Goal: Task Accomplishment & Management: Use online tool/utility

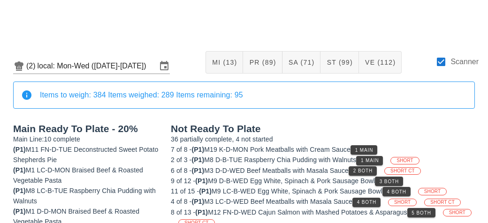
scroll to position [392, 0]
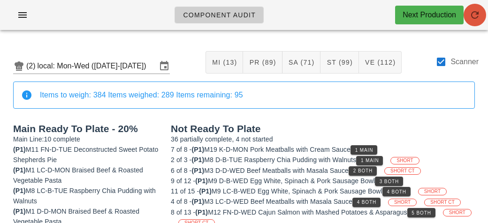
click at [477, 15] on icon "button" at bounding box center [474, 14] width 11 height 11
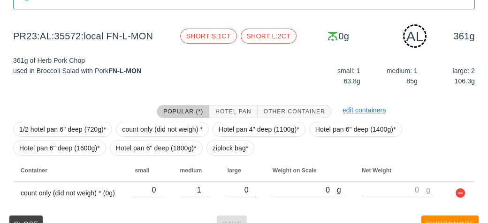
scroll to position [117, 0]
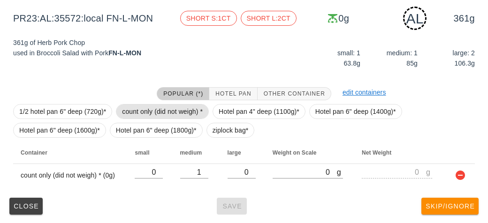
click at [148, 117] on span "count only (did not weigh) *" at bounding box center [162, 112] width 81 height 14
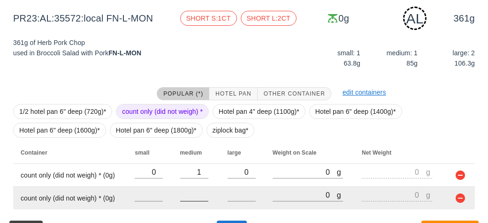
click at [200, 197] on input "number" at bounding box center [194, 195] width 28 height 12
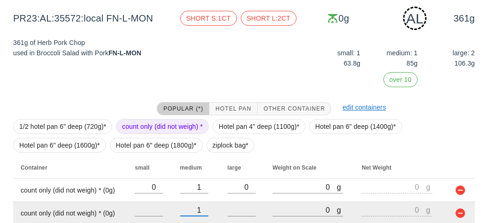
scroll to position [155, 0]
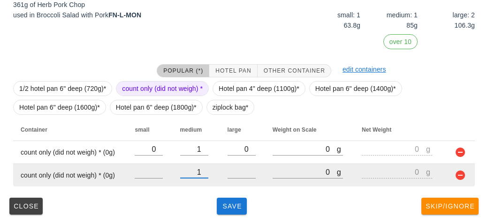
type input "1"
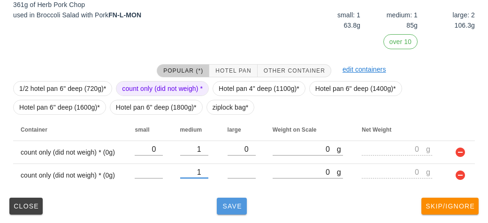
click at [225, 208] on span "Save" at bounding box center [231, 207] width 23 height 8
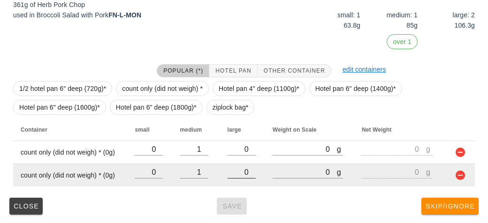
click at [245, 175] on input "0" at bounding box center [241, 172] width 28 height 12
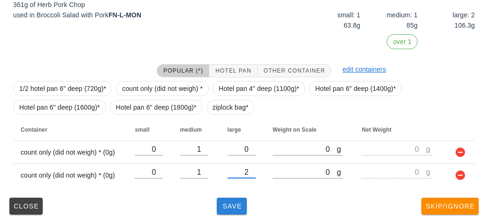
type input "2"
click at [238, 211] on button "Save" at bounding box center [232, 206] width 30 height 17
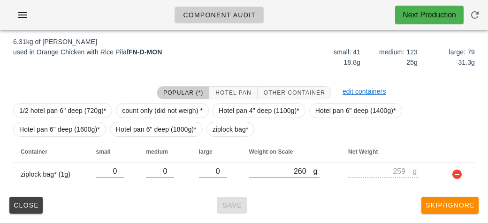
scroll to position [109, 0]
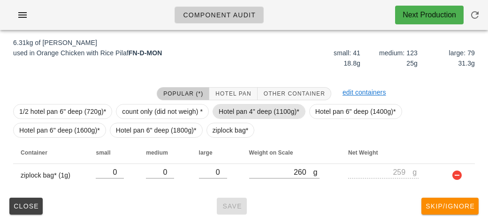
click at [237, 105] on span "Hotel pan 4" deep (1100g)*" at bounding box center [258, 112] width 81 height 14
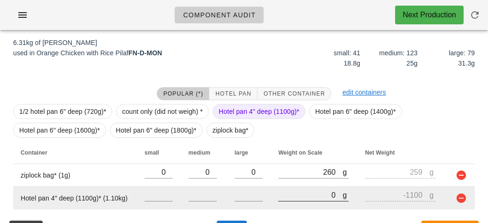
click at [279, 198] on input "0" at bounding box center [310, 195] width 64 height 12
type input "70"
type input "-1030"
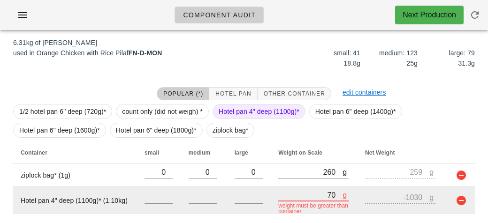
type input "740"
type input "-360"
type input "7470"
type input "6370"
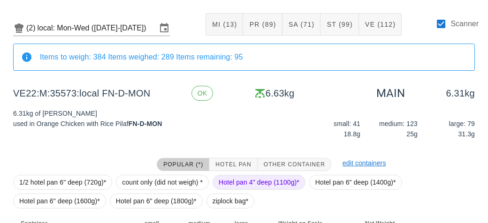
scroll to position [132, 0]
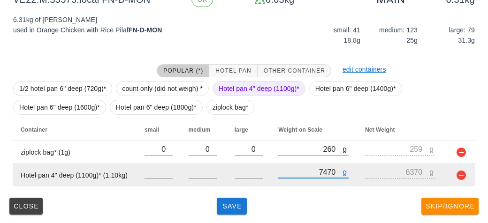
type input "7470"
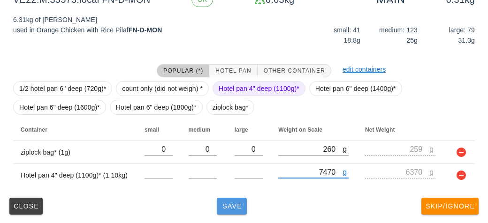
click at [233, 203] on span "Save" at bounding box center [231, 207] width 23 height 8
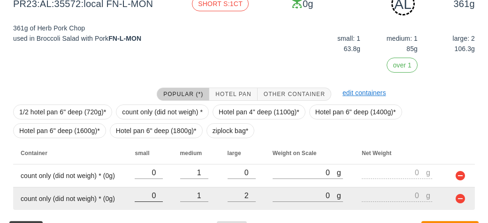
click at [162, 189] on input "0" at bounding box center [149, 195] width 28 height 12
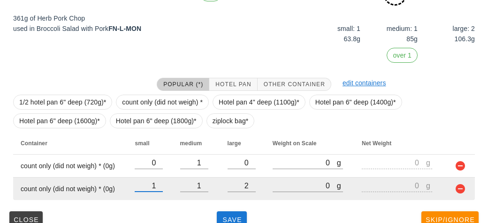
scroll to position [155, 0]
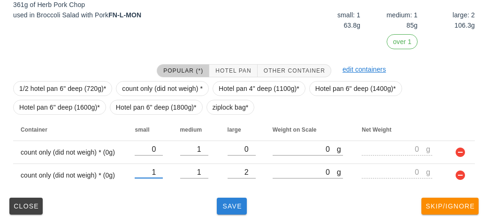
type input "1"
click at [230, 198] on button "Save" at bounding box center [232, 206] width 30 height 17
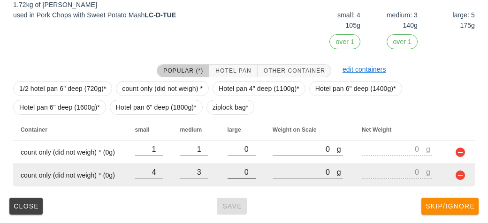
click at [254, 166] on input "0" at bounding box center [241, 172] width 28 height 12
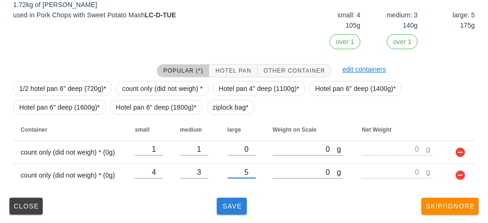
type input "5"
click at [217, 211] on button "Save" at bounding box center [232, 206] width 30 height 17
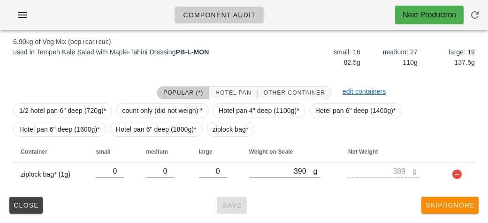
scroll to position [109, 0]
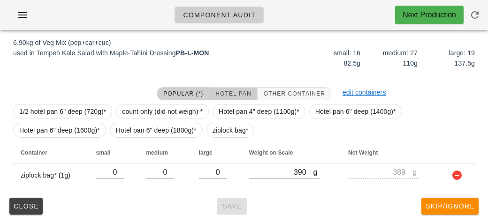
click at [228, 94] on span "Hotel Pan" at bounding box center [233, 93] width 36 height 7
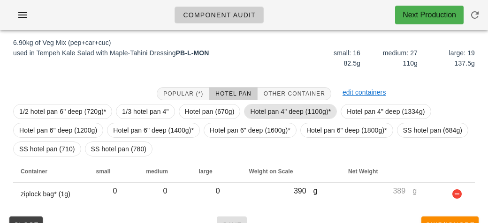
click at [259, 107] on span "Hotel pan 4" deep (1100g)*" at bounding box center [290, 112] width 81 height 14
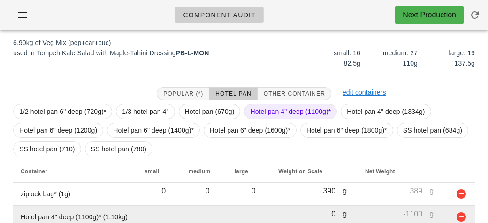
click at [286, 210] on input "0" at bounding box center [310, 214] width 64 height 12
type input "80"
type input "-1020"
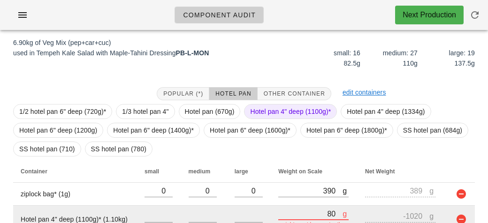
type input "830"
type input "-270"
type input "8330"
type input "7230"
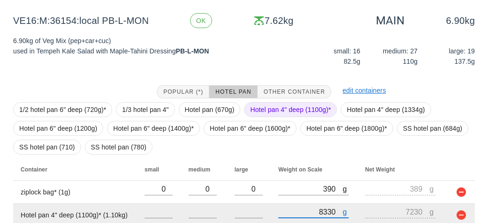
scroll to position [151, 0]
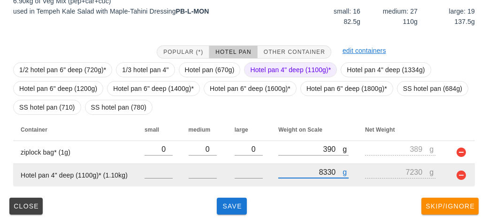
type input "8330"
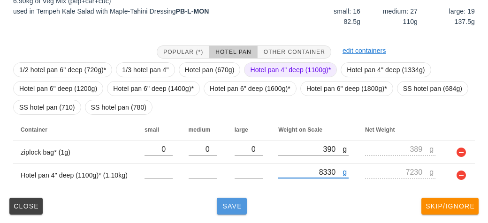
click at [238, 205] on span "Save" at bounding box center [231, 207] width 23 height 8
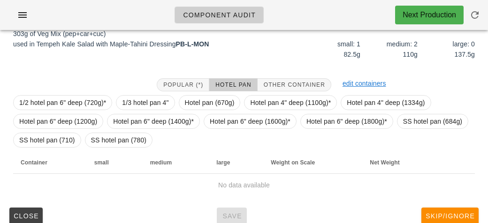
scroll to position [124, 0]
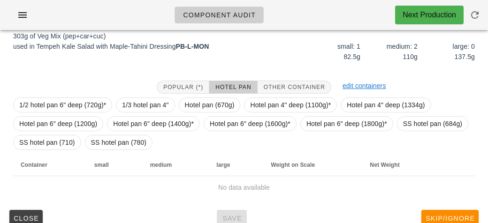
click at [291, 71] on div "303g of Veg Mix (pep+car+cuc) used in Tempeh Kale Salad with Maple-Tahini Dress…" at bounding box center [244, 49] width 476 height 48
click at [288, 84] on span "Other Container" at bounding box center [294, 87] width 62 height 7
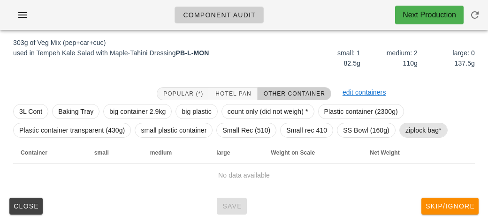
click at [418, 132] on span "ziplock bag*" at bounding box center [423, 130] width 36 height 14
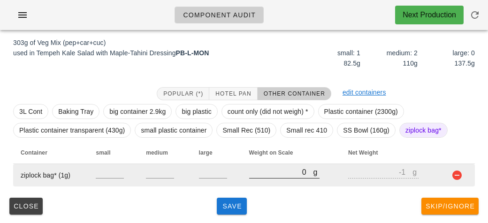
click at [249, 174] on input "0" at bounding box center [281, 172] width 64 height 12
type input "30"
type input "29"
type input "380"
type input "379"
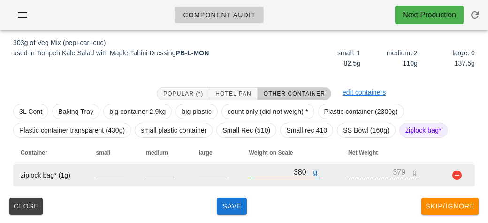
type input "380"
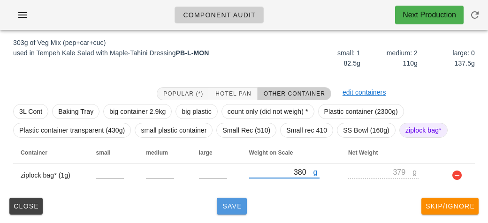
click at [230, 206] on span "Save" at bounding box center [231, 207] width 23 height 8
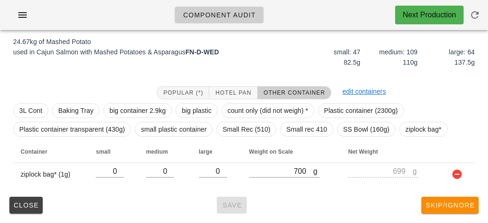
scroll to position [109, 0]
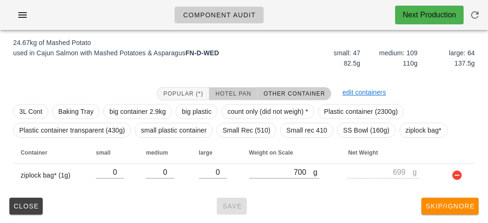
click at [250, 89] on button "Hotel Pan" at bounding box center [233, 93] width 48 height 13
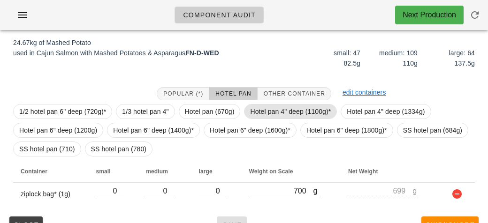
click at [264, 105] on span "Hotel pan 4" deep (1100g)*" at bounding box center [290, 112] width 81 height 14
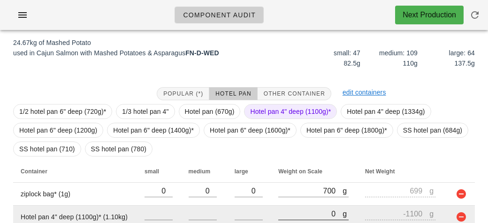
click at [298, 210] on input "0" at bounding box center [310, 214] width 64 height 12
type input "90"
type input "-1010"
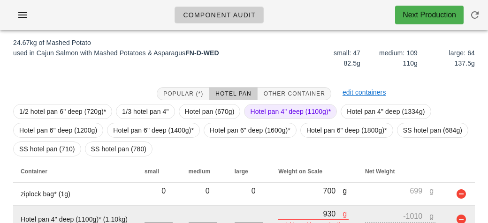
type input "9310"
type input "8210"
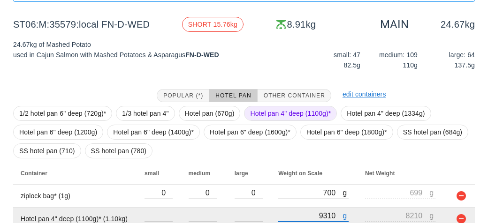
scroll to position [151, 0]
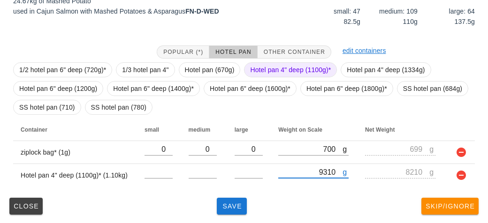
type input "9310"
click at [272, 69] on span "Hotel pan 4" deep (1100g)*" at bounding box center [290, 70] width 81 height 14
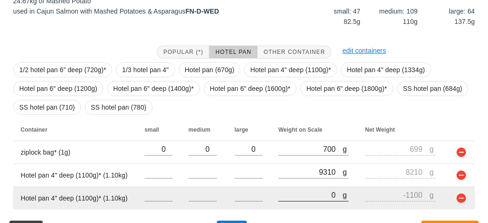
click at [304, 192] on input "0" at bounding box center [310, 195] width 64 height 12
type input "90"
type input "-1010"
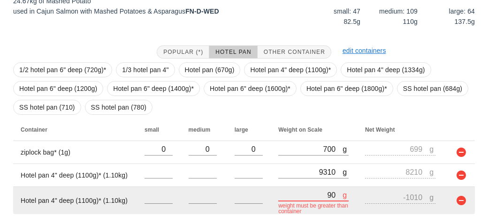
type input "940"
type input "-160"
type input "9460"
type input "8360"
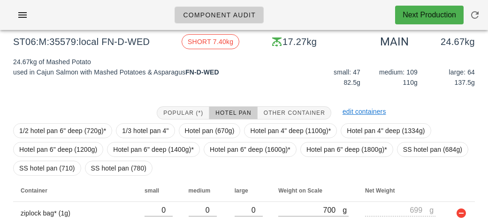
scroll to position [91, 0]
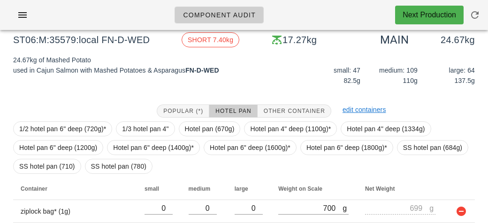
type input "9460"
click at [250, 130] on span "Hotel pan 4" deep (1100g)*" at bounding box center [290, 129] width 81 height 14
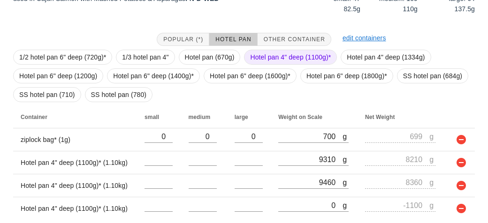
scroll to position [196, 0]
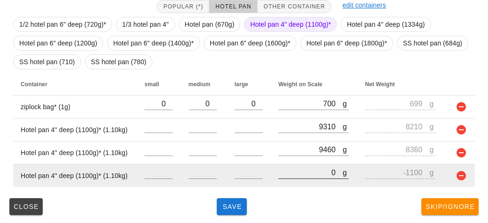
click at [292, 168] on input "0" at bounding box center [310, 172] width 64 height 12
type input "10"
type input "-1090"
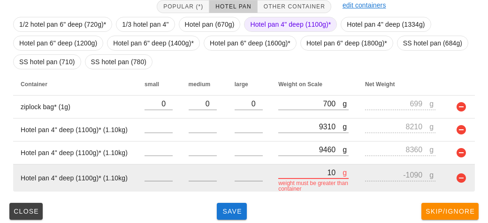
type input "100"
type input "-1000"
type input "1030"
type input "-70"
type input "10340"
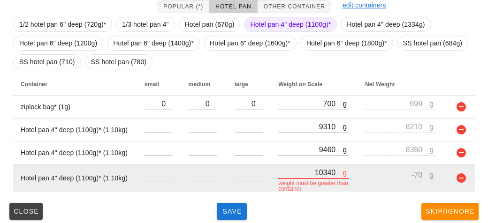
type input "9240"
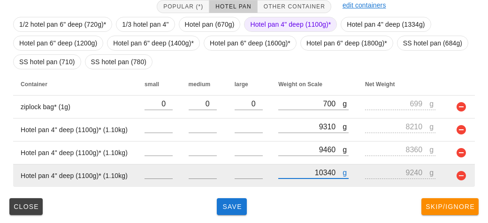
type input "10340"
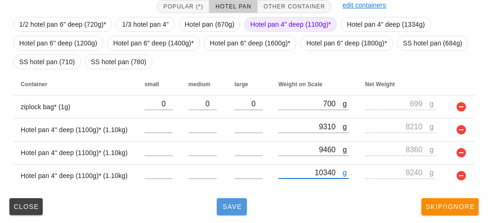
click at [230, 213] on button "Save" at bounding box center [232, 206] width 30 height 17
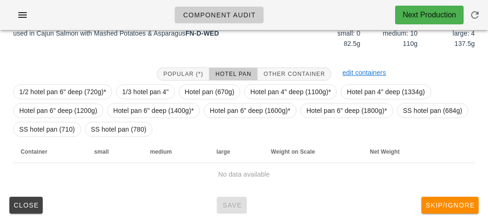
scroll to position [136, 0]
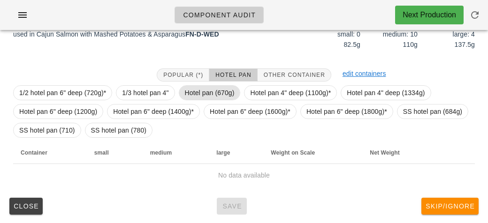
click at [217, 98] on span "Hotel pan (670g)" at bounding box center [210, 93] width 50 height 14
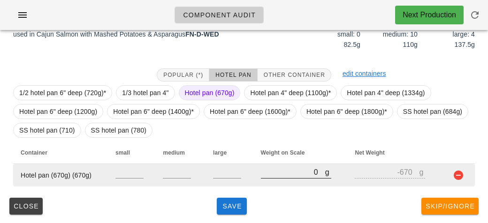
click at [277, 167] on input "0" at bounding box center [293, 172] width 64 height 12
type input "20"
type input "-650"
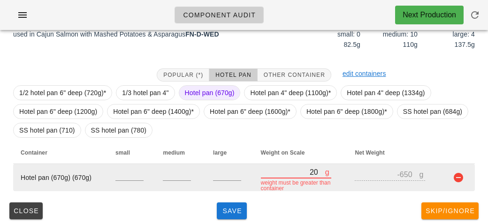
type input "240"
type input "-430"
type input "2470"
type input "1800"
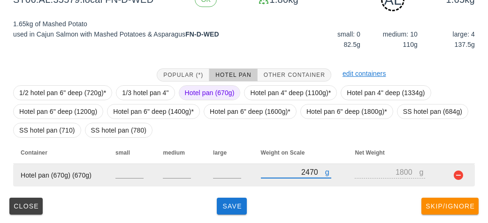
type input "2470"
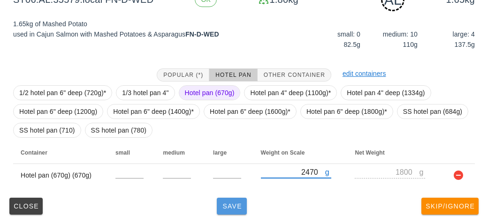
click at [227, 203] on span "Save" at bounding box center [231, 207] width 23 height 8
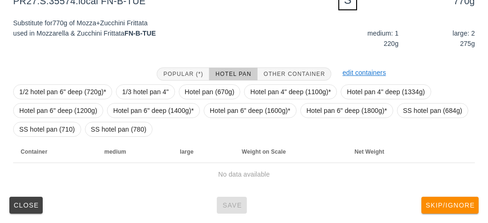
scroll to position [131, 0]
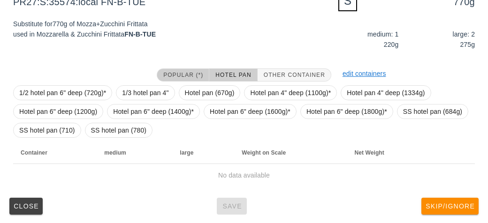
click at [162, 70] on button "Popular (*)" at bounding box center [183, 74] width 53 height 13
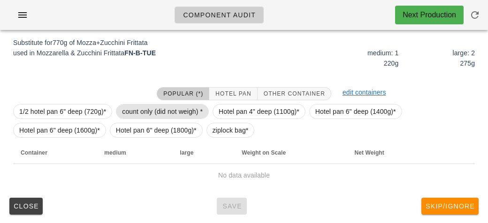
click at [137, 112] on span "count only (did not weigh) *" at bounding box center [162, 112] width 81 height 14
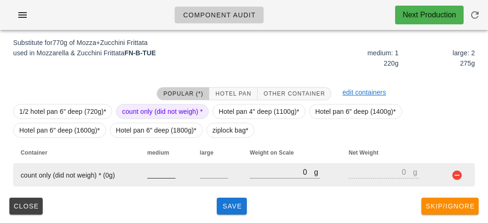
click at [160, 176] on input "number" at bounding box center [161, 172] width 28 height 12
type input "1"
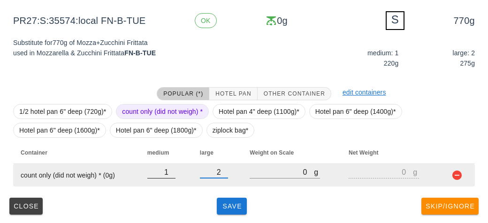
type input "2"
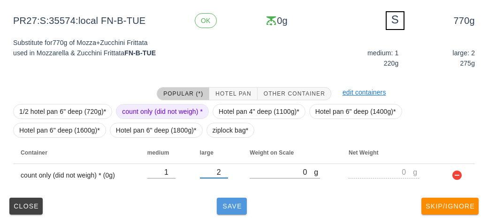
click at [218, 208] on button "Save" at bounding box center [232, 206] width 30 height 17
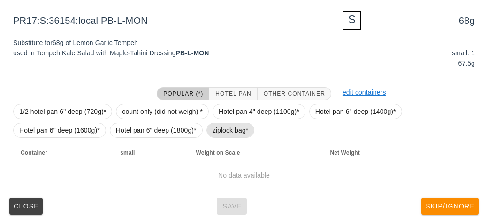
click at [222, 129] on span "ziplock bag*" at bounding box center [230, 130] width 36 height 14
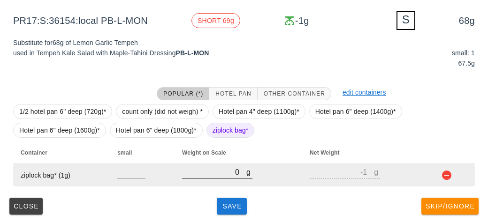
click at [220, 172] on input "0" at bounding box center [214, 172] width 64 height 12
type input "20"
type input "19"
type input "240"
type input "239"
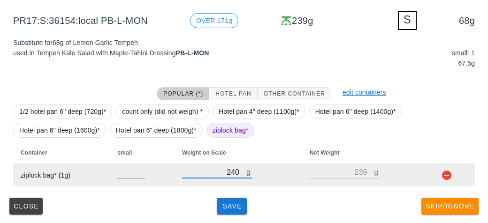
type input "240"
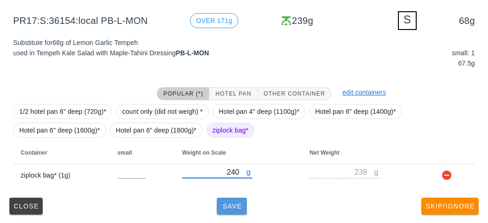
click at [238, 204] on span "Save" at bounding box center [231, 207] width 23 height 8
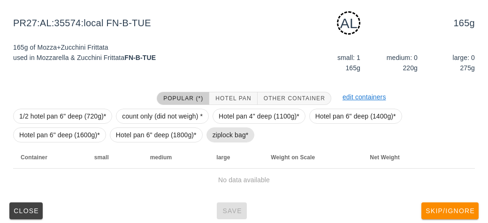
click at [218, 137] on span "ziplock bag*" at bounding box center [230, 135] width 36 height 14
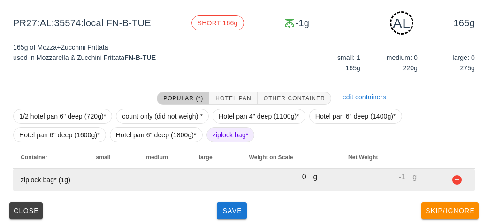
click at [264, 180] on input "0" at bounding box center [281, 177] width 64 height 12
type input "30"
type input "29"
type input "330"
type input "329"
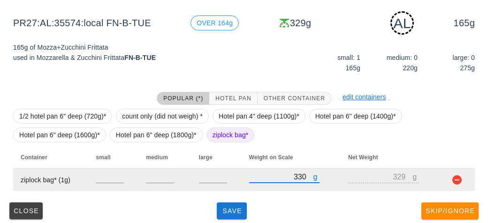
type input "330"
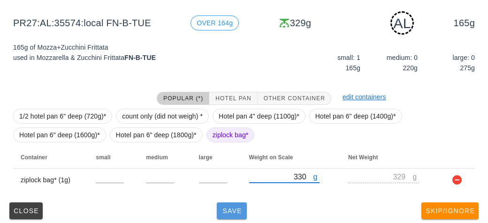
click at [233, 211] on span "Save" at bounding box center [231, 211] width 23 height 8
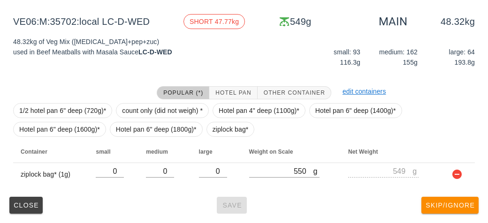
scroll to position [109, 0]
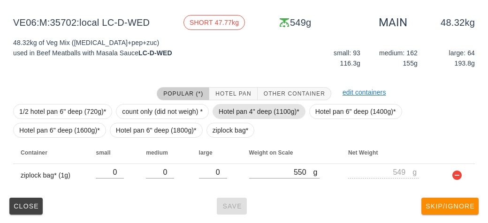
click at [264, 113] on span "Hotel pan 4" deep (1100g)*" at bounding box center [258, 112] width 81 height 14
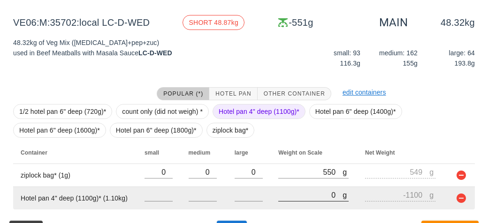
click at [279, 193] on input "0" at bounding box center [310, 195] width 64 height 12
type input "90"
type input "-1010"
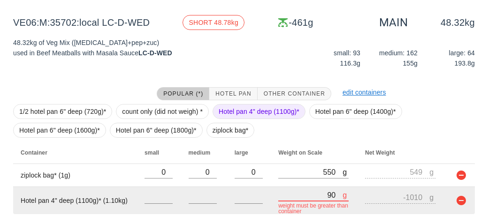
type input "980"
type input "-120"
type input "9820"
type input "8720"
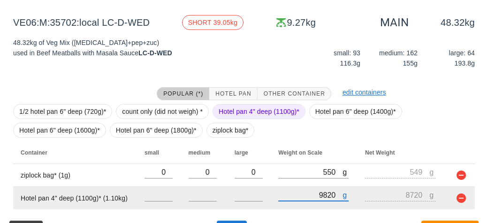
type input "9820"
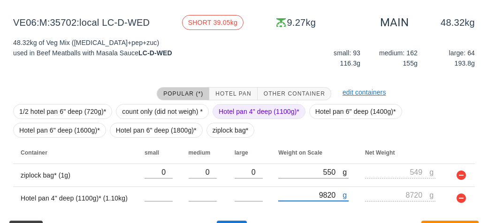
click at [245, 111] on span "Hotel pan 4" deep (1100g)*" at bounding box center [258, 112] width 81 height 14
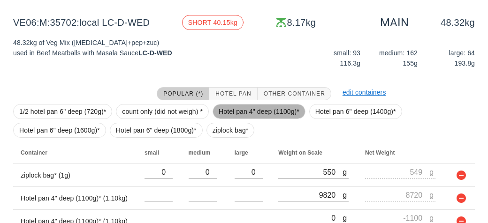
scroll to position [155, 0]
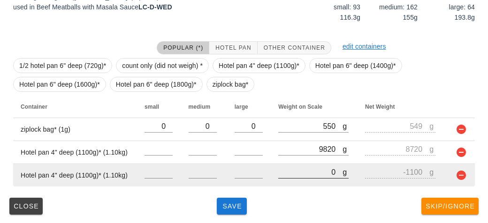
click at [291, 168] on input "0" at bounding box center [310, 172] width 64 height 12
type input "10"
type input "-1090"
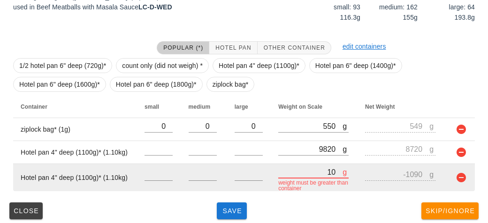
type input "110"
type input "-990"
type input "1160"
type input "60"
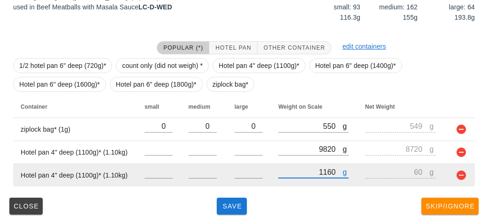
type input "11620"
type input "10520"
type input "11620"
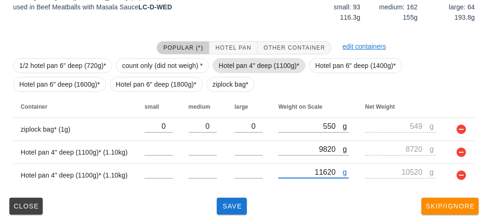
click at [246, 63] on span "Hotel pan 4" deep (1100g)*" at bounding box center [258, 66] width 81 height 14
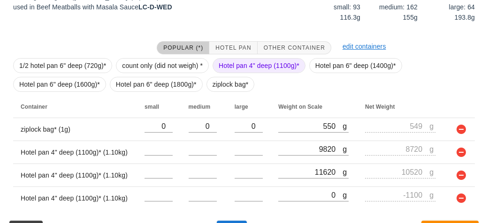
scroll to position [178, 0]
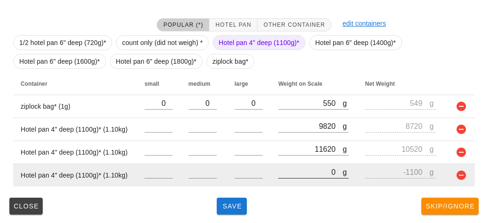
click at [296, 167] on input "0" at bounding box center [310, 172] width 64 height 12
type input "10"
type input "-1090"
type input "110"
type input "-990"
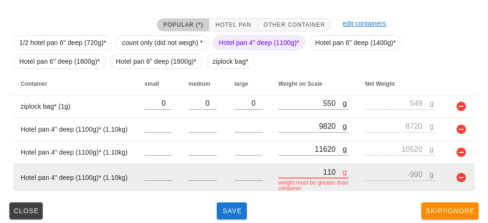
type input "1100"
type input "0"
type input "11020"
type input "9920"
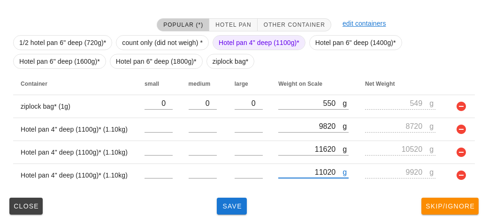
type input "11020"
click at [236, 40] on span "Hotel pan 4" deep (1100g)*" at bounding box center [258, 43] width 81 height 14
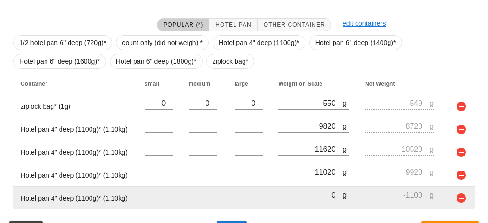
click at [292, 198] on input "0" at bounding box center [310, 195] width 64 height 12
type input "90"
type input "-1010"
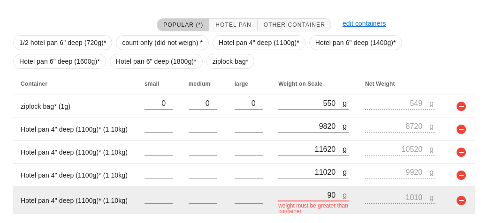
type input "990"
type input "-110"
type input "9970"
type input "8870"
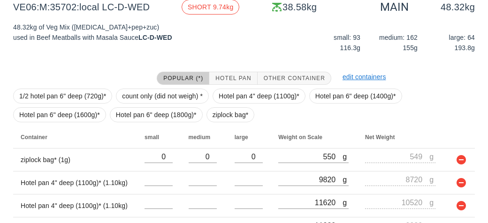
scroll to position [128, 0]
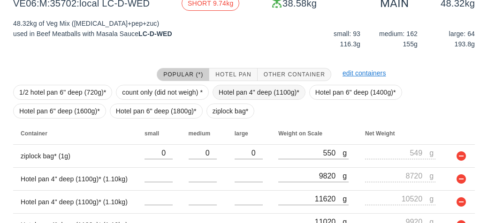
type input "9970"
click at [249, 88] on span "Hotel pan 4" deep (1100g)*" at bounding box center [258, 92] width 81 height 14
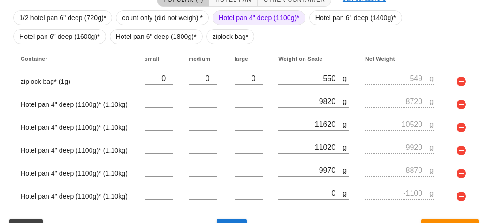
scroll to position [223, 0]
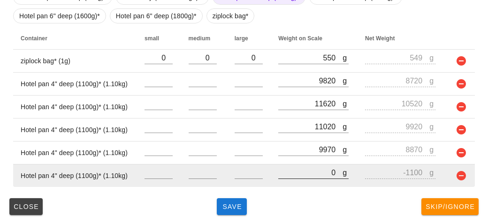
click at [297, 168] on input "0" at bounding box center [310, 172] width 64 height 12
type input "70"
type input "-1030"
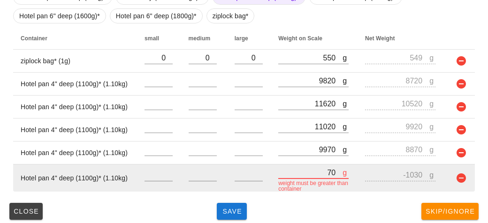
type input "720"
type input "-380"
type input "7250"
type input "6150"
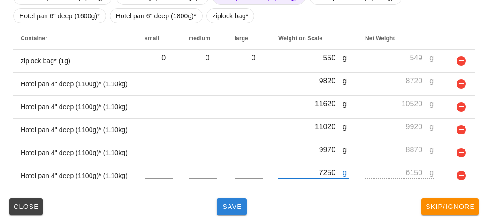
type input "7250"
click at [233, 205] on span "Save" at bounding box center [231, 207] width 23 height 8
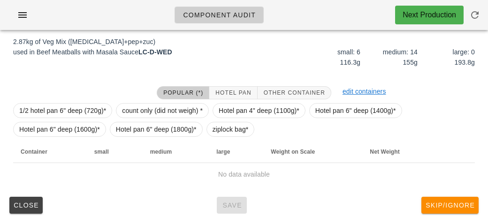
scroll to position [117, 0]
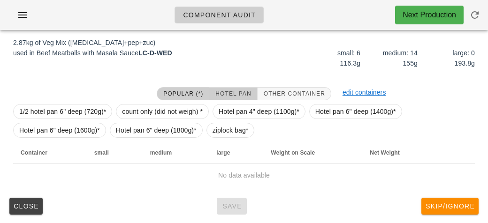
click at [234, 89] on button "Hotel Pan" at bounding box center [233, 93] width 48 height 13
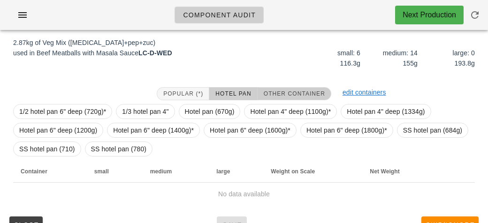
click at [294, 90] on span "Other Container" at bounding box center [294, 93] width 62 height 7
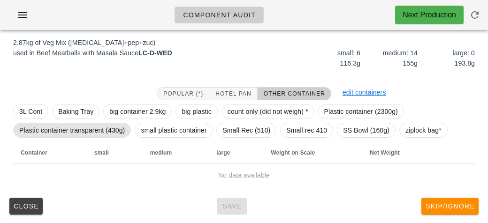
click at [98, 130] on span "Plastic container transparent (430g)" at bounding box center [71, 130] width 105 height 14
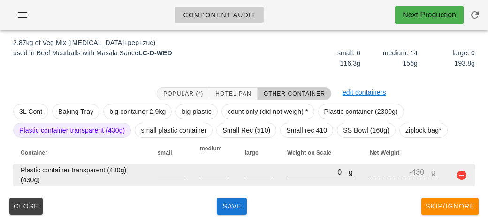
click at [299, 175] on input "0" at bounding box center [317, 172] width 61 height 12
type input "30"
type input "-400"
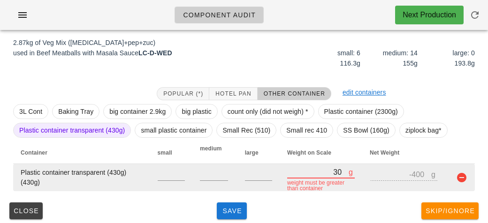
type input "320"
type input "-110"
type input "3220"
type input "2790"
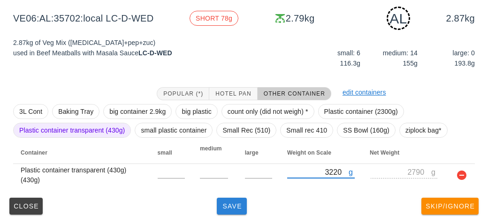
type input "3220"
click at [231, 201] on button "Save" at bounding box center [232, 206] width 30 height 17
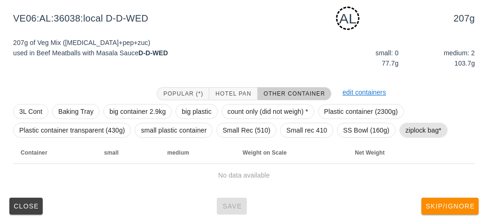
click at [425, 131] on span "ziplock bag*" at bounding box center [423, 130] width 36 height 14
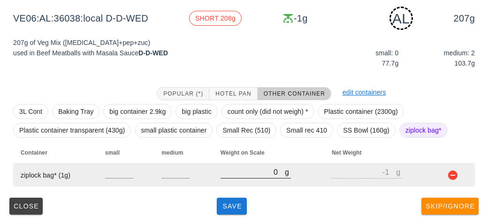
click at [237, 175] on input "0" at bounding box center [252, 172] width 64 height 12
type input "10"
type input "9"
type input "190"
type input "189"
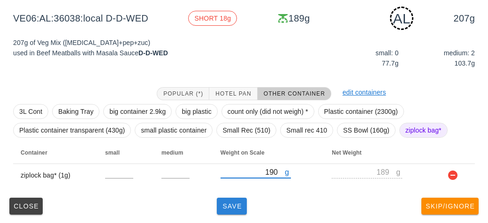
type input "190"
click at [230, 209] on span "Save" at bounding box center [231, 207] width 23 height 8
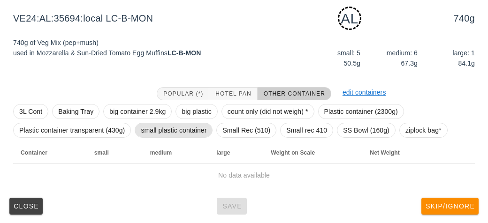
click at [168, 128] on span "small plastic container" at bounding box center [174, 130] width 66 height 14
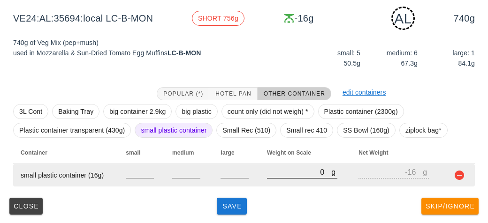
click at [284, 171] on input "0" at bounding box center [299, 172] width 64 height 12
type input "10"
type input "-6"
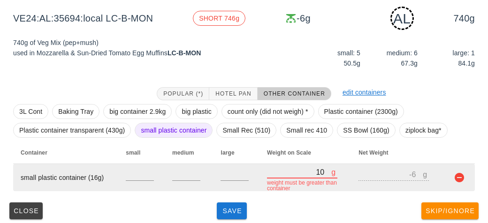
type input "100"
type input "84"
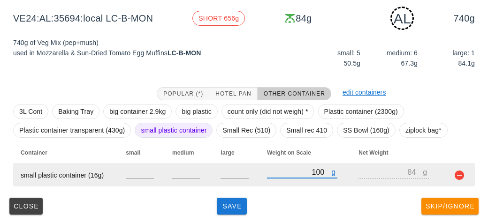
type input "1070"
type input "1054"
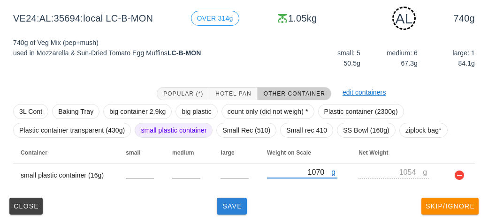
type input "1070"
click at [235, 199] on button "Save" at bounding box center [232, 206] width 30 height 17
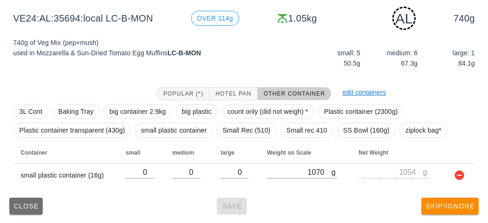
click at [27, 203] on span "Close" at bounding box center [26, 207] width 26 height 8
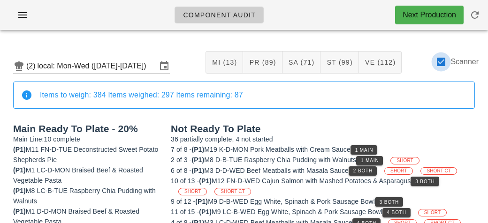
click at [444, 62] on div at bounding box center [441, 62] width 16 height 16
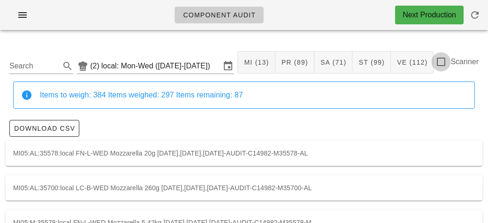
checkbox input "false"
click at [21, 66] on input "Search" at bounding box center [33, 66] width 49 height 15
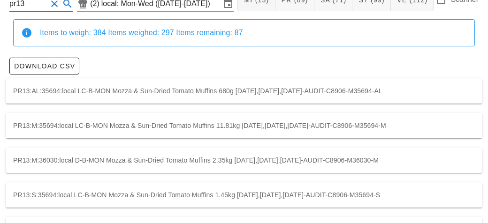
scroll to position [96, 0]
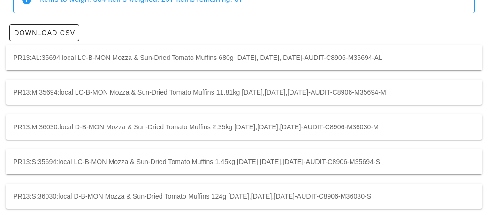
click at [47, 92] on div "PR13:M:35694:local LC-B-MON Mozza & Sun-Dried Tomato Muffins 11.81kg [DATE],[DA…" at bounding box center [244, 92] width 476 height 25
type input "PR13:M:35694:local"
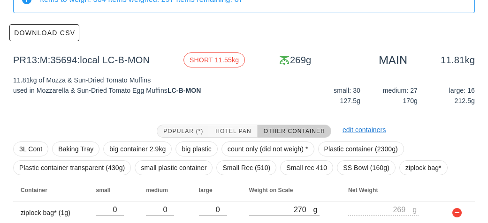
scroll to position [133, 0]
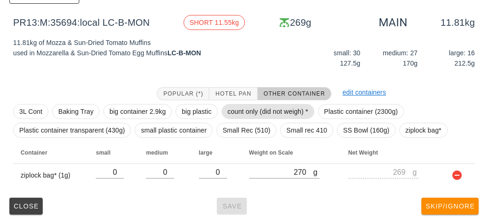
click at [238, 112] on span "count only (did not weigh) *" at bounding box center [267, 112] width 81 height 14
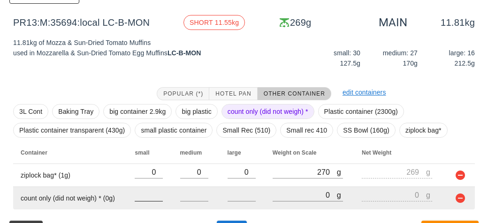
click at [141, 195] on input "number" at bounding box center [149, 195] width 28 height 12
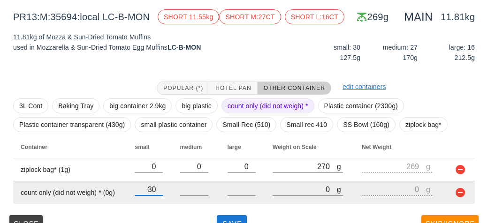
type input "30"
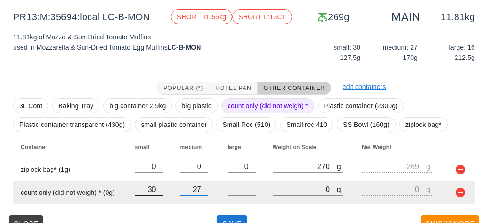
type input "27"
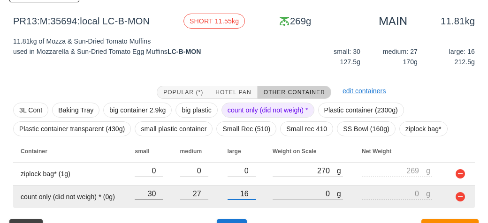
type input "16"
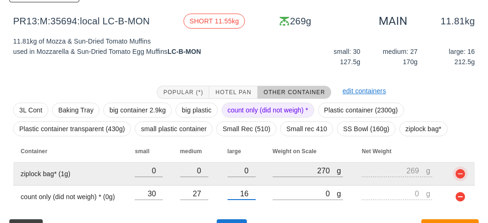
click at [463, 173] on button "button" at bounding box center [459, 173] width 11 height 11
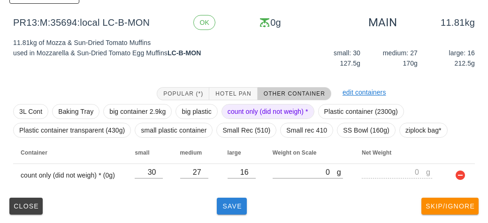
click at [234, 210] on button "Save" at bounding box center [232, 206] width 30 height 17
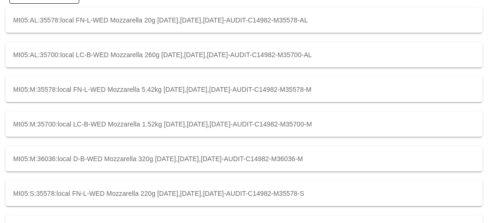
click at [226, 205] on div "MI05:S:35578:local FN-L-WED Mozzarella 220g [DATE],[DATE],[DATE]-AUDIT-C14982-M…" at bounding box center [244, 193] width 476 height 25
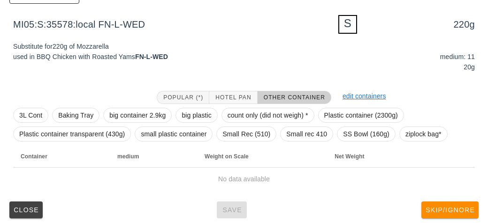
type input "MI05:S:35578:local"
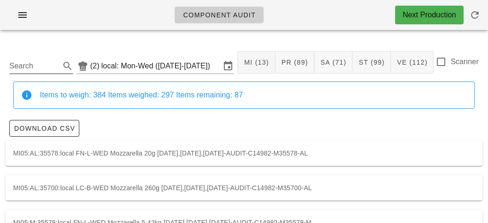
click at [50, 64] on input "Search" at bounding box center [33, 66] width 49 height 15
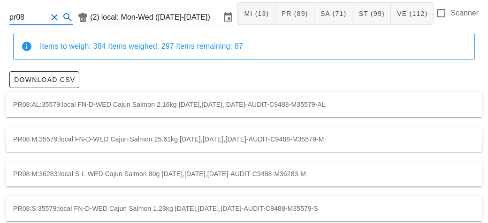
scroll to position [53, 0]
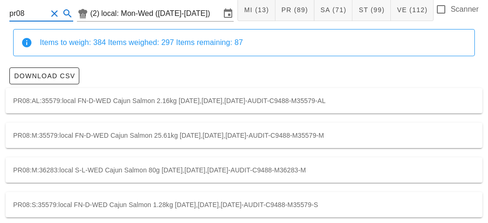
click at [18, 133] on div "PR08:M:35579:local FN-D-WED Cajun Salmon 25.61kg [DATE],[DATE],[DATE]-AUDIT-C94…" at bounding box center [244, 135] width 476 height 25
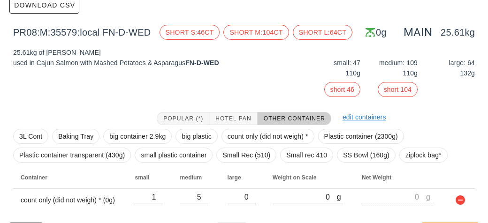
scroll to position [148, 0]
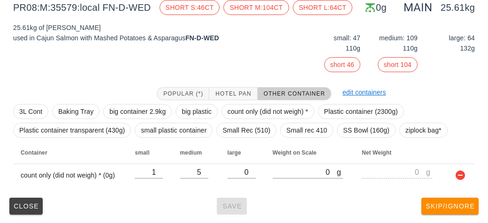
scroll to position [53, 0]
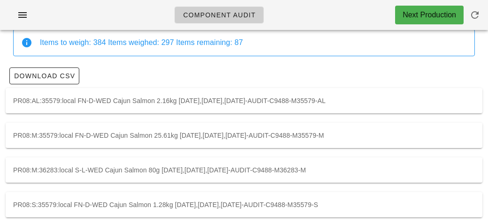
click at [127, 168] on div "PR08:M:36283:local S-L-WED Cajun Salmon 80g [DATE],[DATE],[DATE]-AUDIT-C9488-M3…" at bounding box center [244, 170] width 476 height 25
click at [129, 135] on div "PR08:M:35579:local FN-D-WED Cajun Salmon 25.61kg [DATE],[DATE],[DATE]-AUDIT-C94…" at bounding box center [244, 135] width 476 height 25
type input "PR08:M:35579:local"
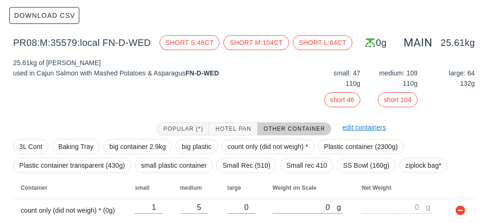
scroll to position [148, 0]
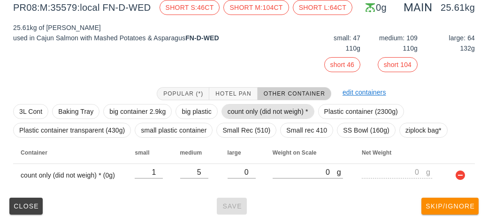
click at [242, 109] on span "count only (did not weigh) *" at bounding box center [267, 112] width 81 height 14
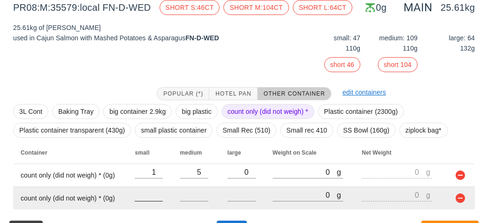
click at [153, 191] on input "number" at bounding box center [149, 195] width 28 height 12
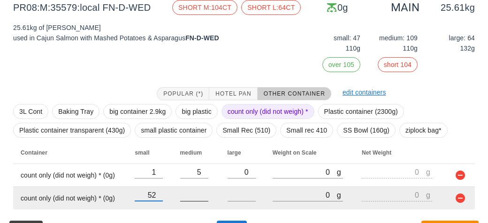
type input "52"
click at [193, 200] on div at bounding box center [194, 195] width 28 height 12
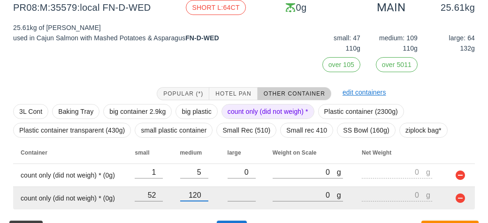
type input "120"
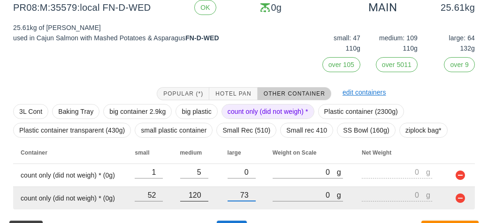
scroll to position [171, 0]
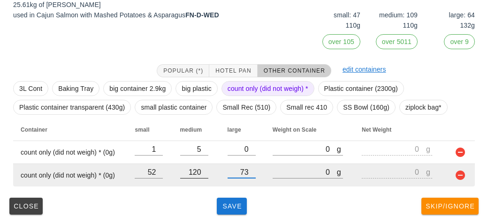
type input "73"
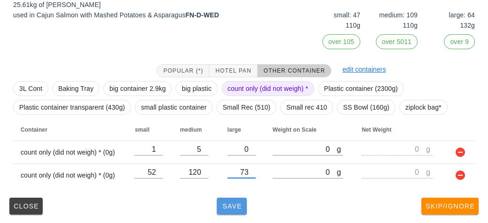
click at [233, 206] on span "Save" at bounding box center [231, 207] width 23 height 8
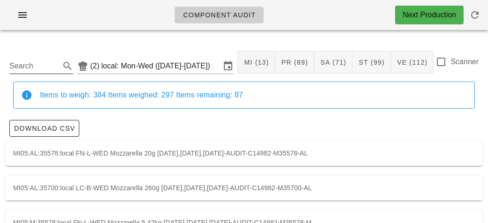
click at [33, 67] on input "Search" at bounding box center [33, 66] width 49 height 15
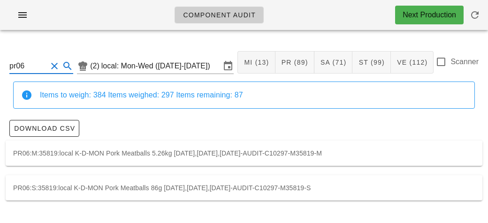
click at [390, 155] on div "PR06:M:35819:local K-D-MON Pork Meatballs 5.26kg [DATE],[DATE],[DATE]-AUDIT-C10…" at bounding box center [244, 153] width 476 height 25
type input "PR06:M:35819:local"
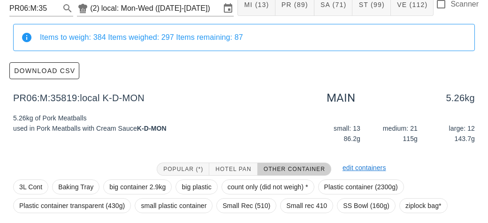
scroll to position [133, 0]
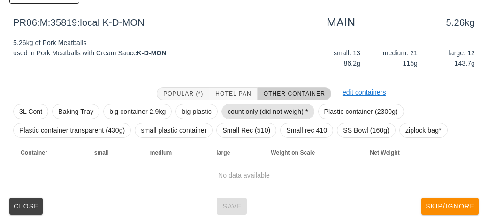
click at [249, 109] on span "count only (did not weigh) *" at bounding box center [267, 112] width 81 height 14
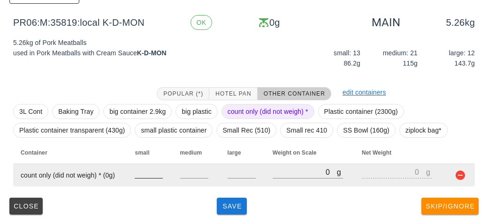
click at [149, 173] on input "number" at bounding box center [149, 172] width 28 height 12
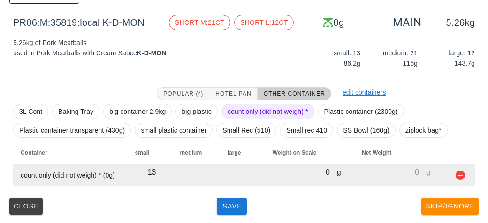
type input "13"
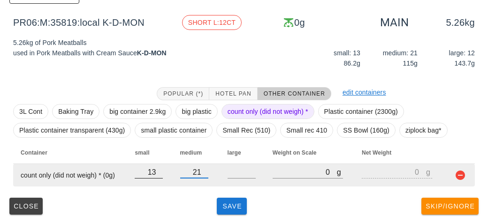
type input "21"
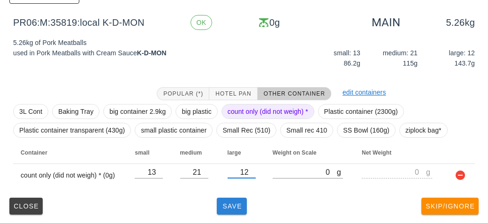
type input "12"
click at [241, 208] on span "Save" at bounding box center [231, 207] width 23 height 8
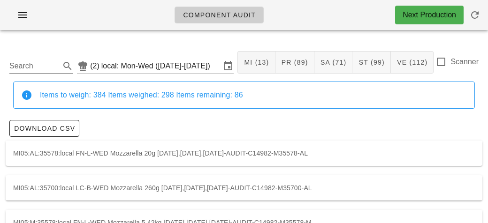
click at [52, 69] on input "Search" at bounding box center [33, 66] width 49 height 15
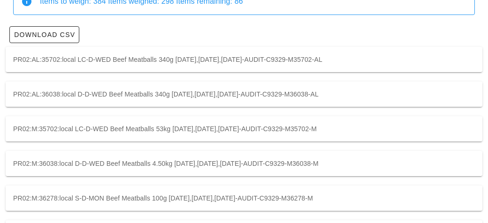
scroll to position [130, 0]
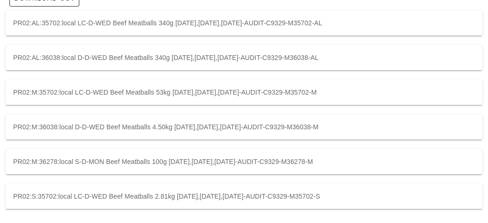
click at [379, 95] on div "PR02:M:35702:local LC-D-WED Beef Meatballs 53kg [DATE],[DATE],[DATE]-AUDIT-C932…" at bounding box center [244, 92] width 476 height 25
type input "PR02:M:35702:local"
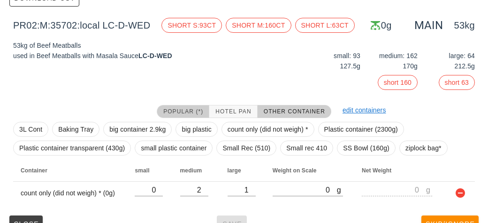
click at [193, 112] on span "Popular (*)" at bounding box center [183, 111] width 40 height 7
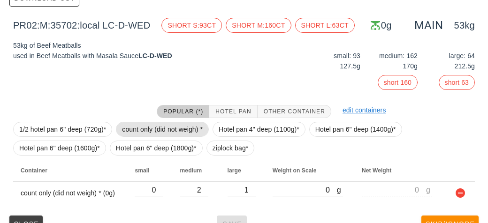
click at [179, 133] on span "count only (did not weigh) *" at bounding box center [162, 129] width 81 height 14
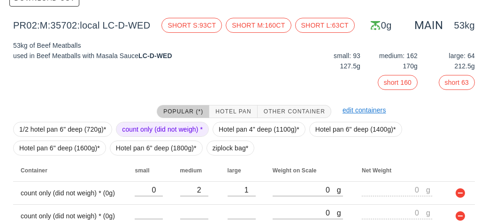
scroll to position [171, 0]
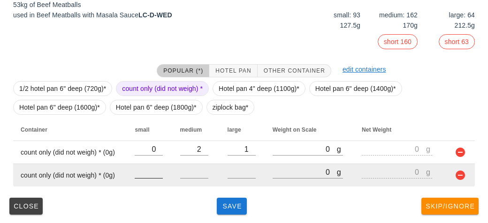
click at [152, 172] on input "number" at bounding box center [149, 172] width 28 height 12
type input "93"
type input "162"
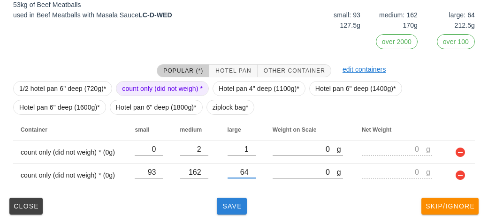
type input "64"
click at [237, 211] on button "Save" at bounding box center [232, 206] width 30 height 17
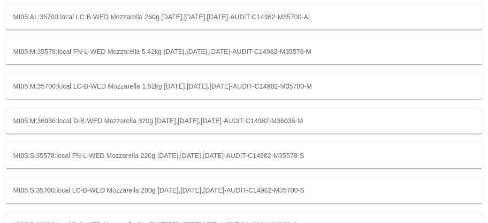
scroll to position [172, 0]
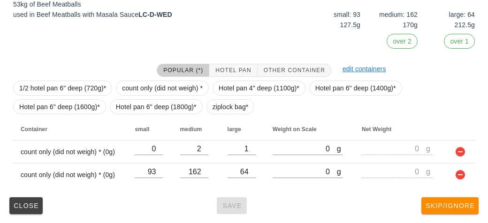
scroll to position [171, 0]
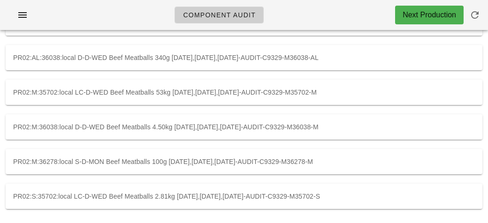
click at [365, 131] on div "PR02:M:36038:local D-D-WED Beef Meatballs 4.50kg [DATE],[DATE],[DATE]-AUDIT-C93…" at bounding box center [244, 126] width 476 height 25
type input "PR02:M:36038:local"
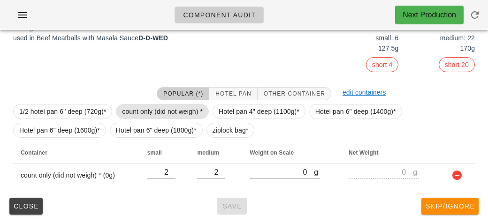
click at [181, 109] on span "count only (did not weigh) *" at bounding box center [162, 112] width 81 height 14
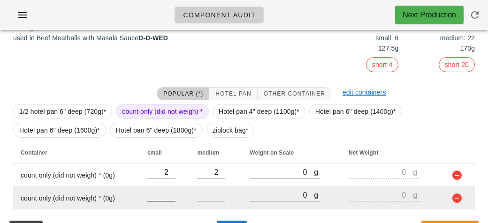
click at [160, 197] on input "number" at bounding box center [161, 195] width 28 height 12
type input "6"
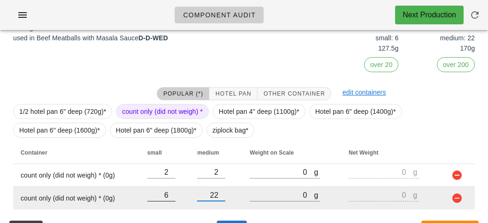
scroll to position [171, 0]
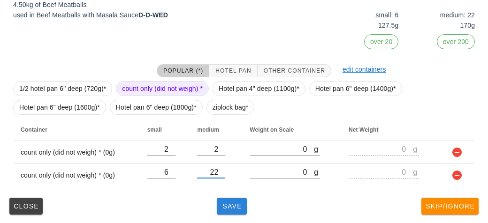
type input "22"
click at [237, 204] on span "Save" at bounding box center [231, 207] width 23 height 8
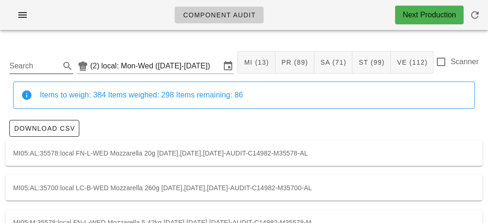
click at [36, 65] on input "Search" at bounding box center [33, 66] width 49 height 15
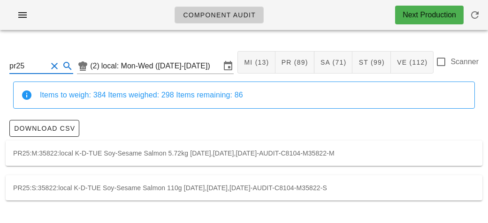
click at [403, 158] on div "PR25:M:35822:local K-D-TUE Soy-Sesame Salmon 5.72kg [DATE],[DATE],[DATE]-AUDIT-…" at bounding box center [244, 153] width 476 height 25
type input "PR25:M:35822:local"
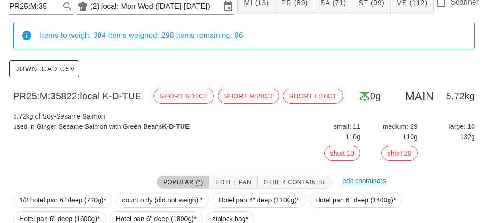
scroll to position [148, 0]
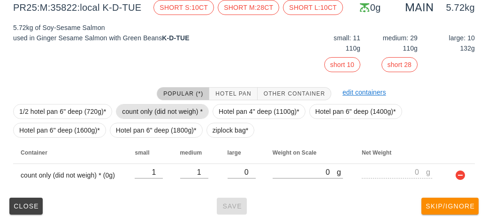
click at [182, 111] on span "count only (did not weigh) *" at bounding box center [162, 112] width 81 height 14
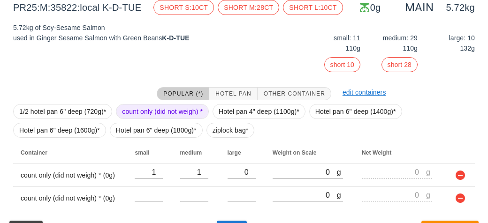
scroll to position [171, 0]
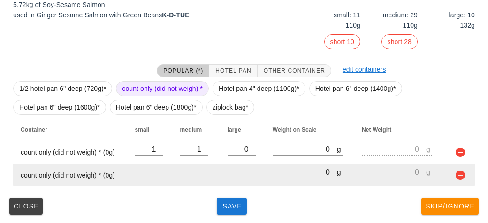
click at [149, 171] on input "number" at bounding box center [149, 172] width 28 height 12
type input "11"
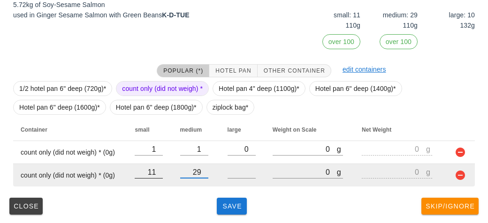
type input "29"
type input "10"
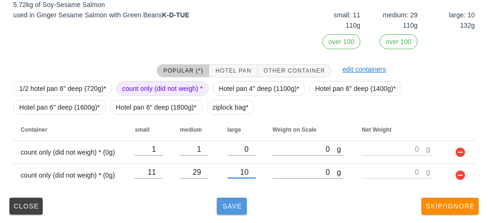
click at [240, 205] on span "Save" at bounding box center [231, 207] width 23 height 8
click at [232, 211] on button "Save" at bounding box center [232, 206] width 30 height 17
click at [234, 208] on span "Save" at bounding box center [231, 207] width 23 height 8
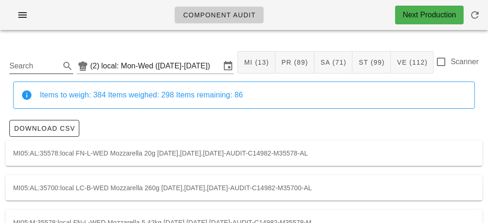
click at [37, 69] on input "Search" at bounding box center [33, 66] width 49 height 15
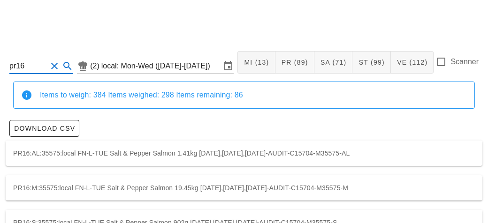
scroll to position [26, 0]
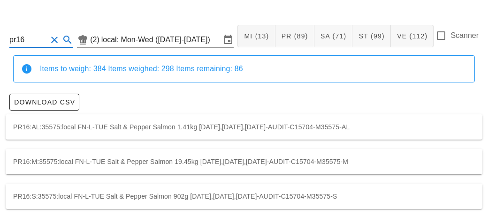
click at [343, 156] on div "PR16:M:35575:local FN-L-TUE Salt & Pepper Salmon 19.45kg [DATE],[DATE],[DATE]-A…" at bounding box center [244, 161] width 476 height 25
type input "PR16:M:35575:local"
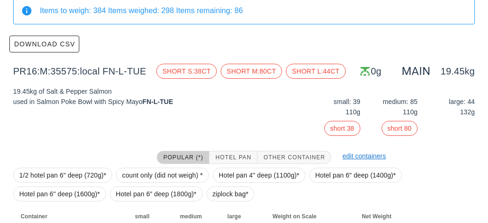
scroll to position [148, 0]
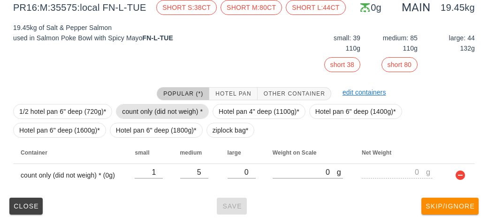
click at [184, 112] on span "count only (did not weigh) *" at bounding box center [162, 112] width 81 height 14
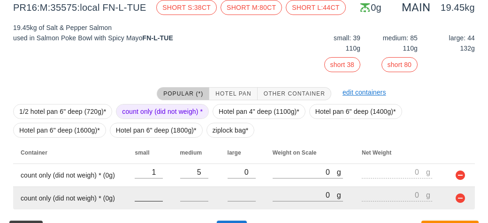
click at [142, 195] on input "number" at bounding box center [149, 195] width 28 height 12
click at [237, 194] on input "number" at bounding box center [241, 195] width 28 height 12
type input "41"
click at [187, 199] on input "number" at bounding box center [194, 195] width 28 height 12
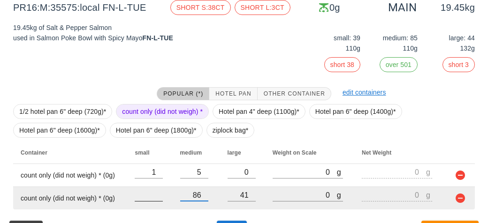
type input "86"
click at [141, 191] on input "number" at bounding box center [149, 195] width 28 height 12
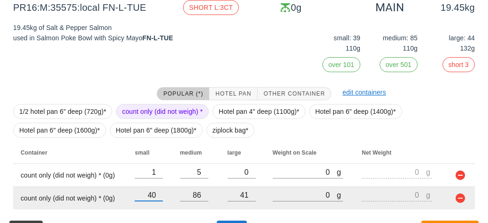
scroll to position [171, 0]
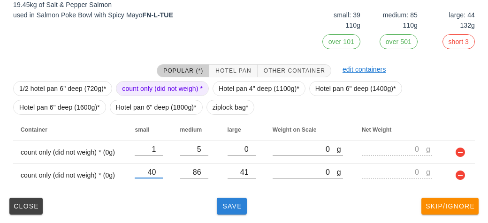
type input "40"
click at [229, 207] on span "Save" at bounding box center [231, 207] width 23 height 8
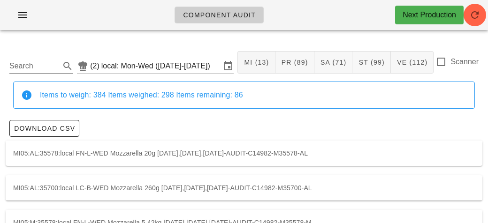
click at [49, 66] on input "Search" at bounding box center [33, 66] width 49 height 15
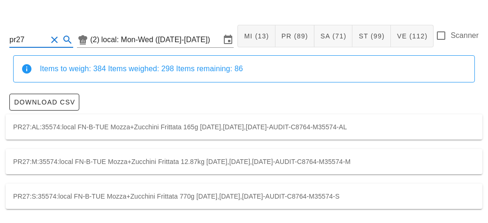
click at [405, 155] on div "PR27:M:35574:local FN-B-TUE Mozza+Zucchini Frittata 12.87kg [DATE],[DATE],[DATE…" at bounding box center [244, 161] width 476 height 25
type input "PR27:M:35574:local"
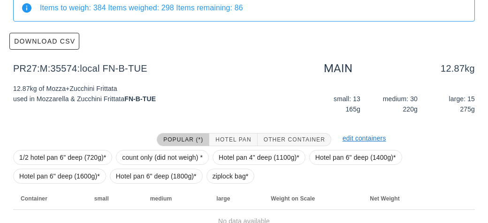
scroll to position [133, 0]
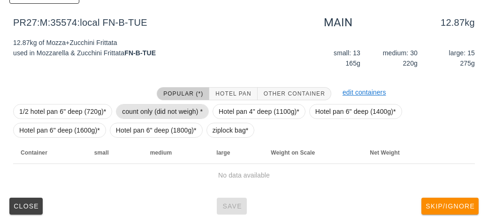
click at [181, 109] on span "count only (did not weigh) *" at bounding box center [162, 112] width 81 height 14
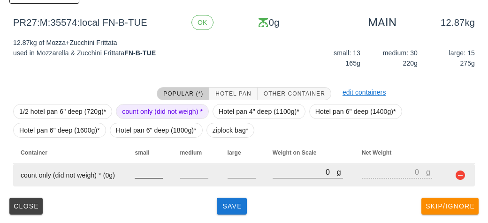
click at [152, 175] on input "number" at bounding box center [149, 172] width 28 height 12
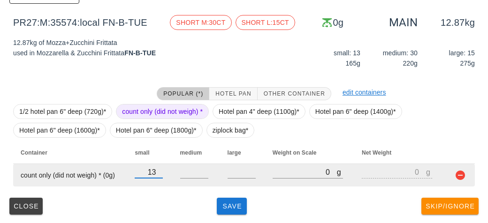
type input "13"
type input "2"
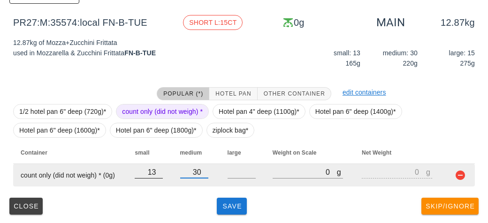
type input "30"
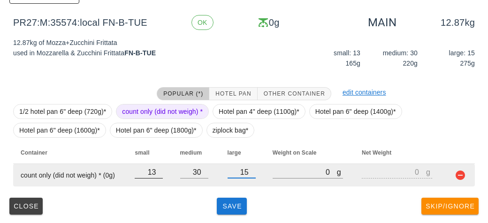
type input "15"
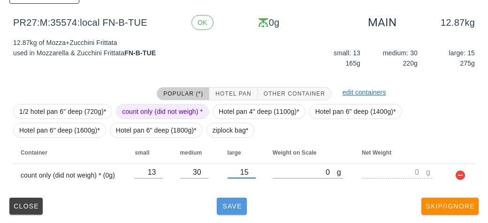
click at [230, 211] on button "Save" at bounding box center [232, 206] width 30 height 17
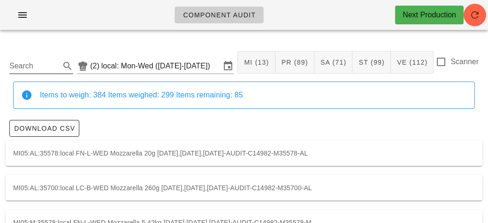
click at [46, 69] on input "Search" at bounding box center [33, 66] width 49 height 15
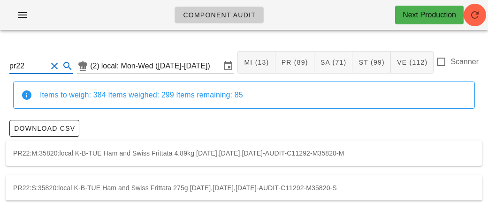
click at [338, 155] on div "PR22:M:35820:local K-B-TUE Ham and Swiss Frittata 4.89kg [DATE],[DATE],[DATE]-A…" at bounding box center [244, 153] width 476 height 25
type input "PR22:M:35820:local"
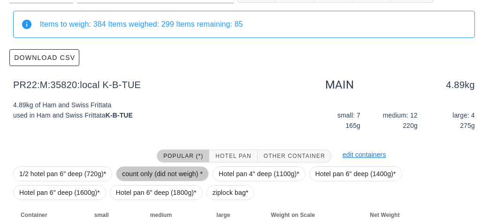
scroll to position [133, 0]
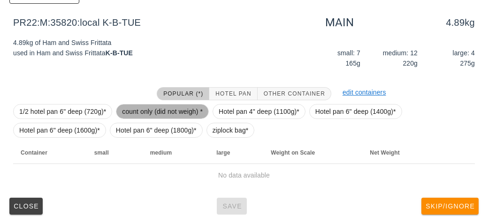
click at [184, 109] on span "count only (did not weigh) *" at bounding box center [162, 112] width 81 height 14
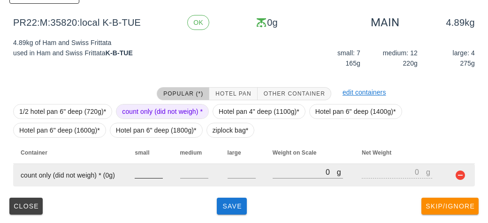
click at [149, 176] on input "number" at bounding box center [149, 172] width 28 height 12
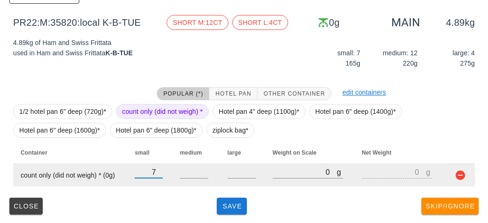
type input "7"
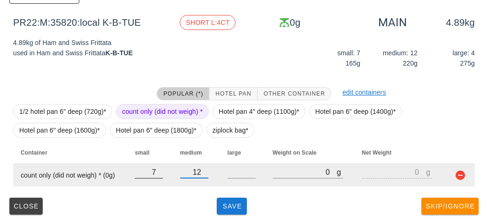
type input "12"
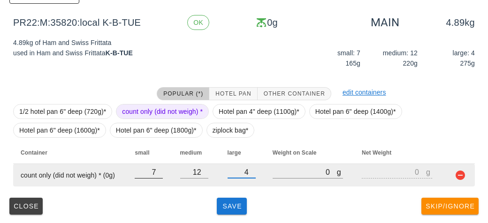
type input "4"
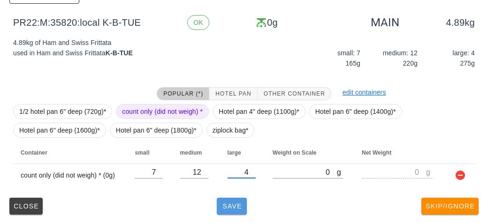
click at [226, 198] on button "Save" at bounding box center [232, 206] width 30 height 17
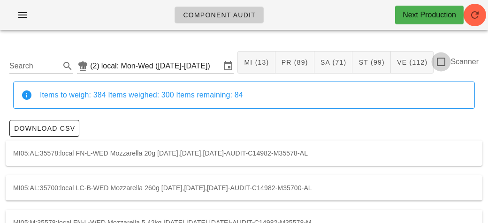
click at [443, 63] on div at bounding box center [441, 62] width 16 height 16
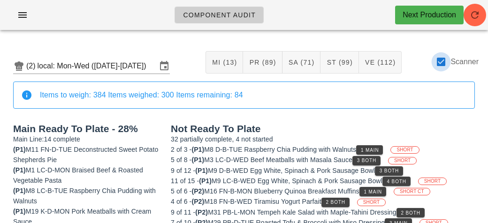
click at [444, 62] on div at bounding box center [441, 62] width 16 height 16
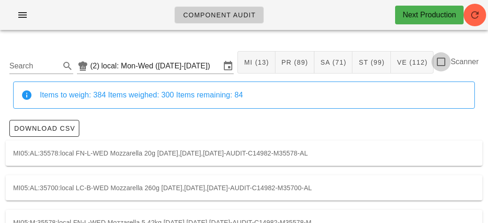
checkbox input "false"
click at [52, 63] on input "Search" at bounding box center [33, 66] width 49 height 15
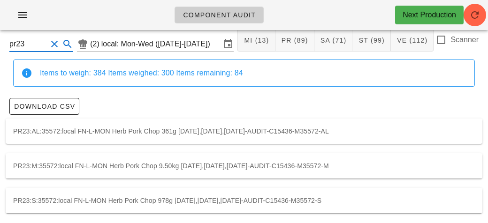
scroll to position [26, 0]
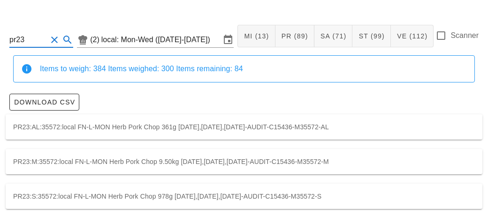
click at [395, 162] on div "PR23:M:35572:local FN-L-MON Herb Pork Chop 9.50kg [DATE],[DATE],[DATE]-AUDIT-C1…" at bounding box center [244, 161] width 476 height 25
type input "PR23:M:35572:local"
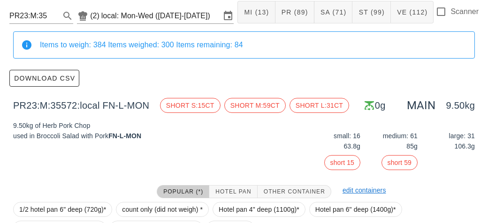
scroll to position [148, 0]
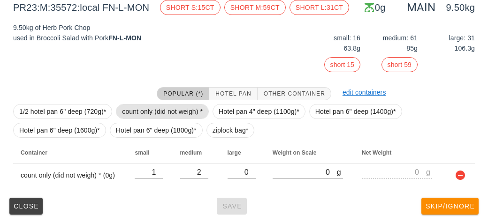
click at [182, 111] on span "count only (did not weigh) *" at bounding box center [162, 112] width 81 height 14
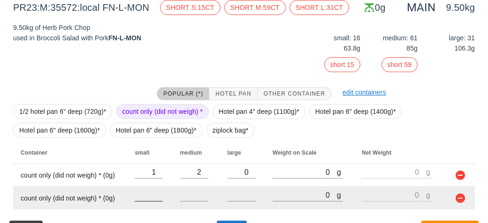
click at [149, 193] on input "number" at bounding box center [149, 195] width 28 height 12
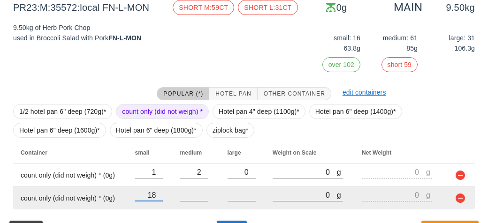
type input "18"
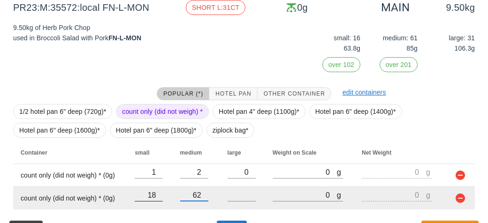
type input "62"
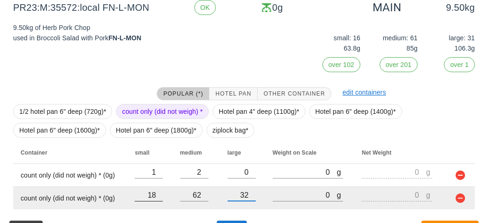
scroll to position [171, 0]
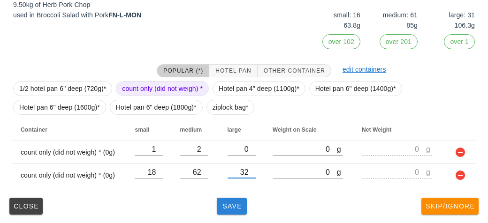
type input "32"
click at [233, 210] on button "Save" at bounding box center [232, 206] width 30 height 17
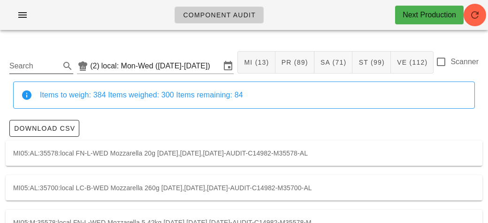
click at [18, 66] on input "Search" at bounding box center [33, 66] width 49 height 15
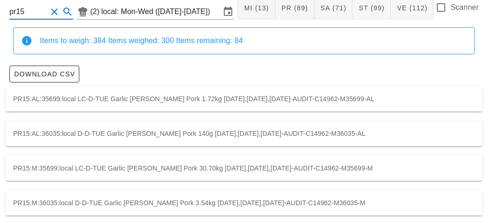
scroll to position [165, 0]
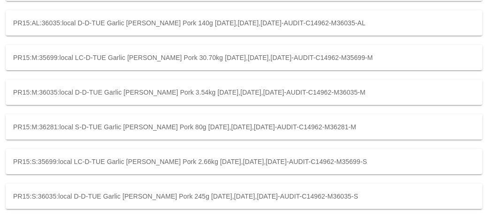
click at [288, 90] on div "PR15:M:36035:local D-D-TUE Garlic [PERSON_NAME] Pork 3.54kg [DATE],[DATE],[DATE…" at bounding box center [244, 92] width 476 height 25
type input "PR15:M:36035:local"
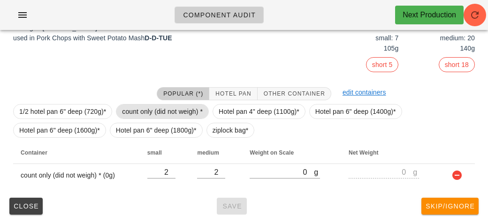
click at [166, 109] on span "count only (did not weigh) *" at bounding box center [162, 112] width 81 height 14
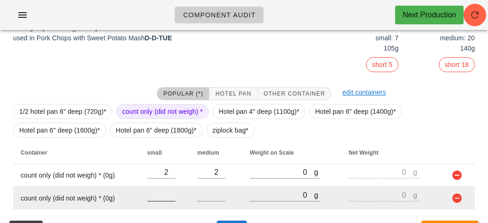
click at [164, 197] on input "number" at bounding box center [161, 195] width 28 height 12
type input "7"
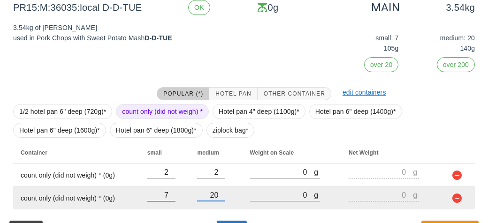
scroll to position [171, 0]
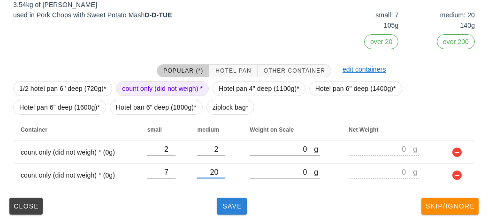
type input "20"
click at [224, 213] on button "Save" at bounding box center [232, 206] width 30 height 17
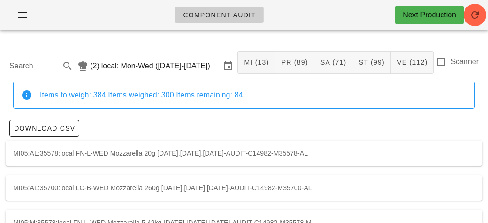
click at [42, 66] on input "Search" at bounding box center [33, 66] width 49 height 15
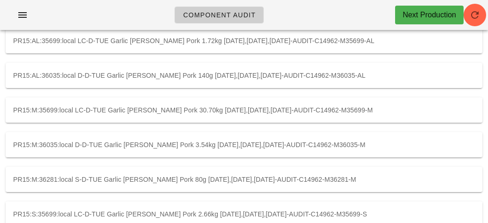
scroll to position [112, 0]
click at [234, 108] on div "PR15:M:35699:local LC-D-TUE Garlic [PERSON_NAME] Pork 30.70kg [DATE],[DATE],[DA…" at bounding box center [244, 110] width 476 height 25
type input "PR15:M:35699:local"
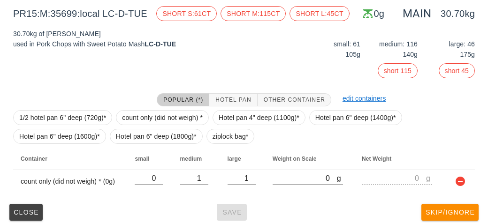
scroll to position [148, 0]
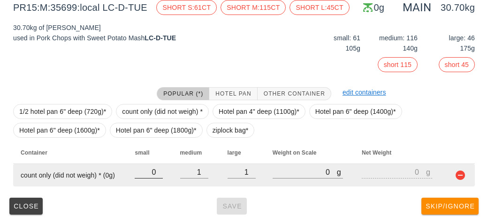
click at [155, 172] on input "0" at bounding box center [149, 172] width 28 height 12
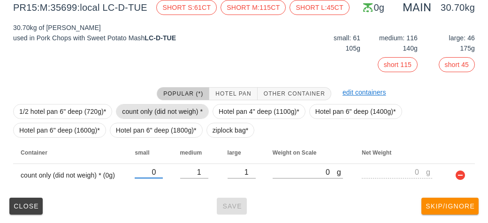
click at [187, 111] on span "count only (did not weigh) *" at bounding box center [162, 112] width 81 height 14
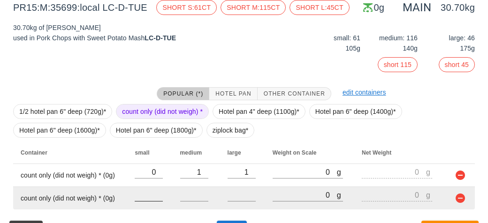
click at [156, 193] on input "number" at bounding box center [149, 195] width 28 height 12
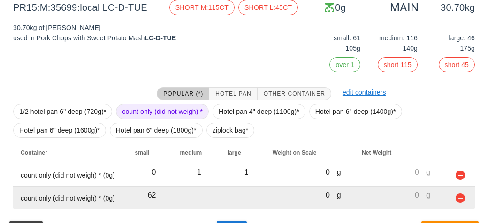
type input "62"
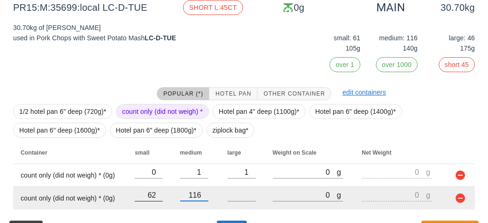
type input "116"
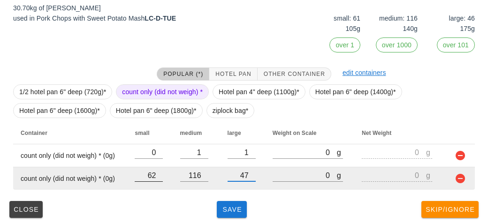
scroll to position [171, 0]
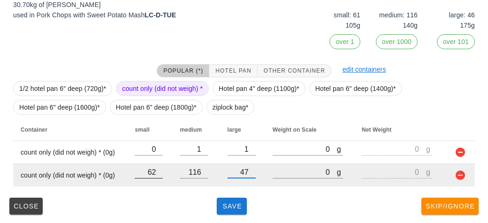
type input "47"
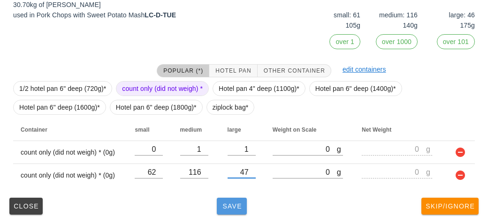
click at [226, 199] on button "Save" at bounding box center [232, 206] width 30 height 17
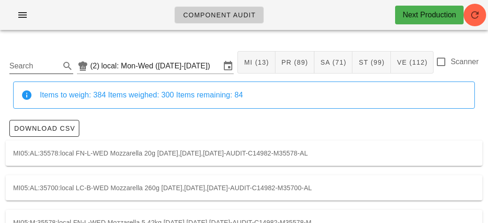
click at [57, 70] on input "Search" at bounding box center [33, 66] width 49 height 15
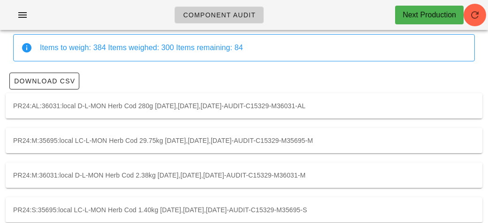
scroll to position [61, 0]
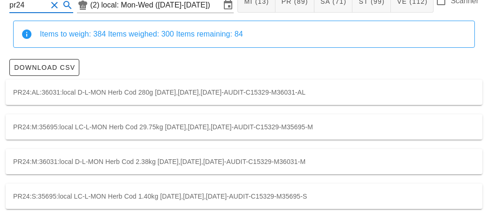
click at [357, 125] on div "PR24:M:35695:local LC-L-MON Herb Cod 29.75kg [DATE],[DATE],[DATE]-AUDIT-C15329-…" at bounding box center [244, 126] width 476 height 25
type input "PR24:M:35695:local"
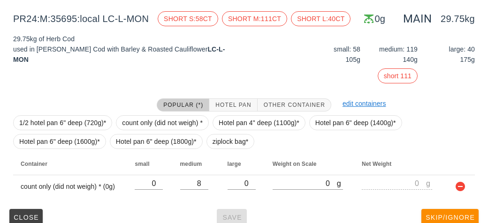
scroll to position [148, 0]
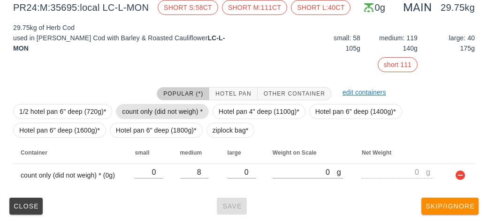
click at [169, 109] on span "count only (did not weigh) *" at bounding box center [162, 112] width 81 height 14
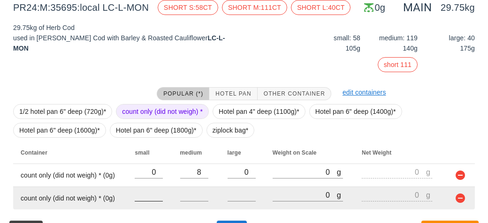
click at [147, 197] on input "number" at bounding box center [149, 195] width 28 height 12
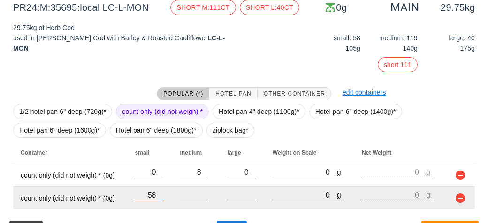
type input "58"
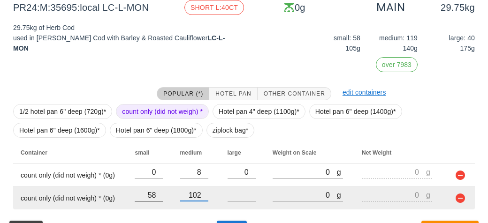
type input "102"
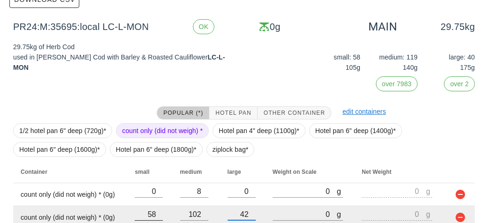
scroll to position [171, 0]
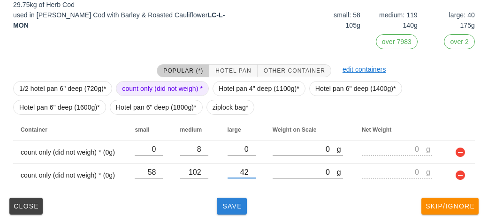
type input "42"
click at [238, 212] on button "Save" at bounding box center [232, 206] width 30 height 17
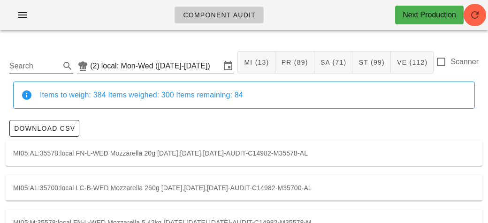
click at [55, 62] on input "Search" at bounding box center [33, 66] width 49 height 15
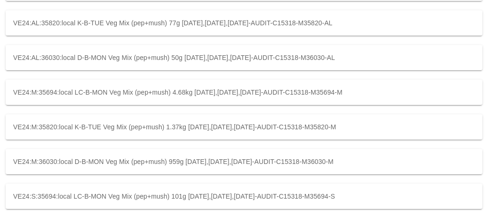
click at [336, 92] on div "VE24:M:35694:local LC-B-MON Veg Mix (pep+mush) 4.68kg [DATE],[DATE],[DATE]-AUDI…" at bounding box center [244, 92] width 476 height 25
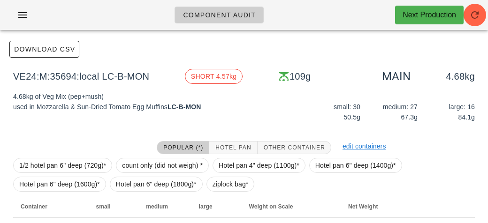
scroll to position [75, 0]
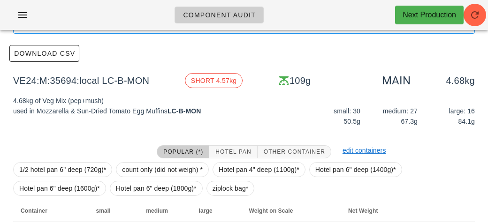
click at [0, 132] on div "VE24:M:35694:local (2) local: Mon-Wed ([DATE]-[DATE]) MI (13) PR (89) SA (71) S…" at bounding box center [244, 122] width 488 height 320
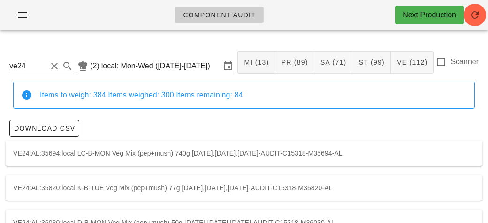
click at [45, 66] on input "ve24" at bounding box center [28, 66] width 38 height 15
type input "v"
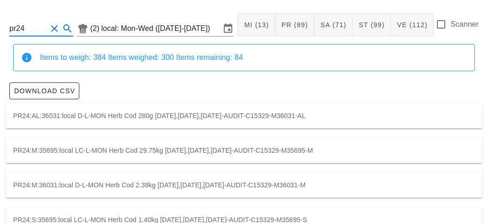
scroll to position [61, 0]
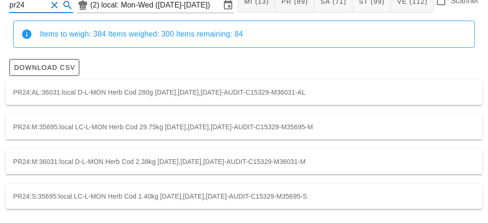
click at [193, 172] on div "PR24:M:36031:local D-L-MON Herb Cod 2.38kg [DATE],[DATE],[DATE]-AUDIT-C15329-M3…" at bounding box center [244, 161] width 476 height 25
type input "PR24:M:36031:local"
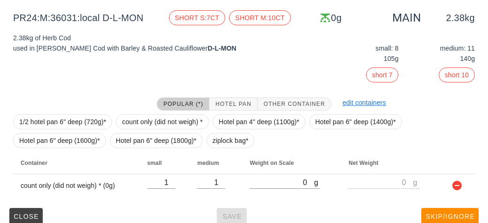
scroll to position [148, 0]
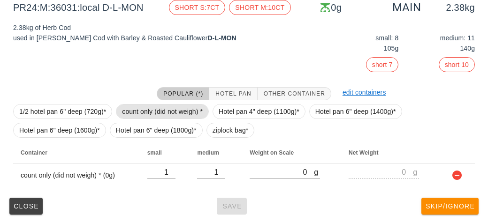
click at [173, 113] on span "count only (did not weigh) *" at bounding box center [162, 112] width 81 height 14
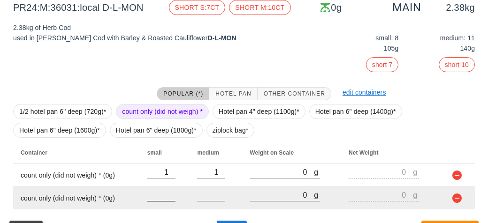
click at [166, 197] on input "number" at bounding box center [161, 195] width 28 height 12
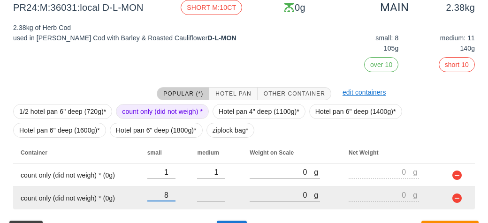
type input "8"
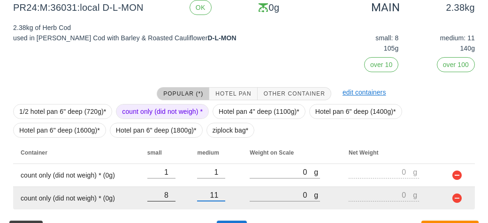
scroll to position [171, 0]
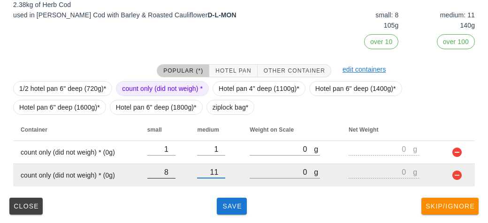
type input "11"
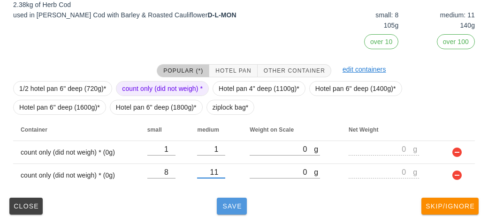
click at [234, 212] on button "Save" at bounding box center [232, 206] width 30 height 17
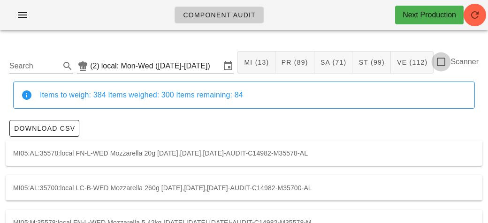
click at [449, 59] on div at bounding box center [441, 62] width 16 height 16
checkbox input "true"
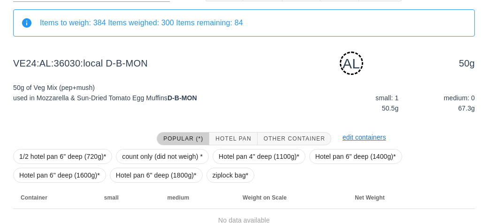
scroll to position [117, 0]
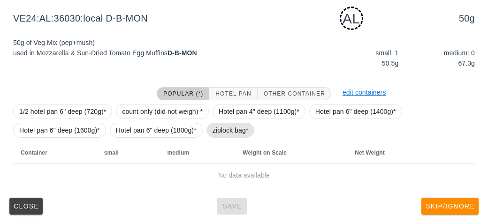
click at [236, 131] on span "ziplock bag*" at bounding box center [230, 130] width 36 height 14
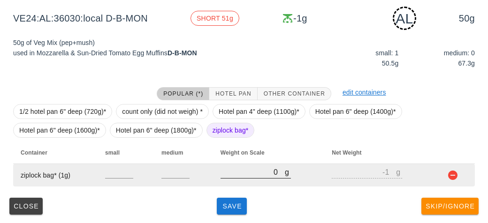
click at [249, 167] on input "0" at bounding box center [252, 172] width 64 height 12
type input "120"
type input "119"
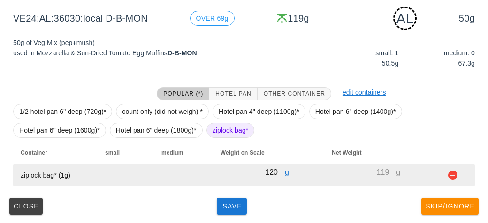
type input "120"
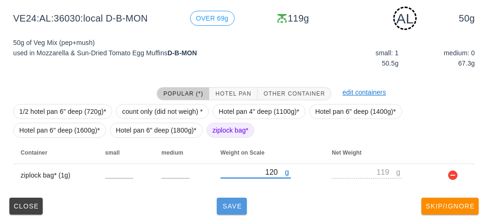
click at [235, 207] on span "Save" at bounding box center [231, 207] width 23 height 8
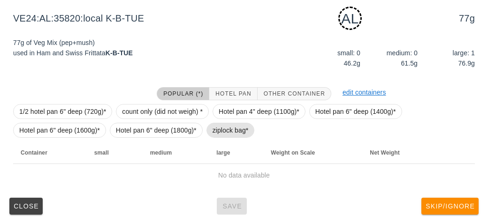
click at [233, 133] on span "ziplock bag*" at bounding box center [230, 130] width 36 height 14
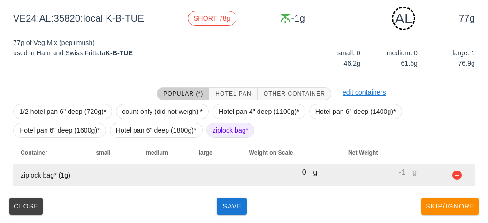
click at [258, 173] on input "0" at bounding box center [281, 172] width 64 height 12
type input "10"
type input "9"
type input "110"
type input "109"
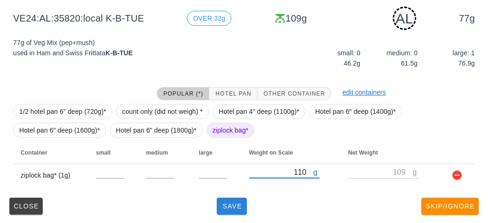
type input "110"
click at [233, 201] on button "Save" at bounding box center [232, 206] width 30 height 17
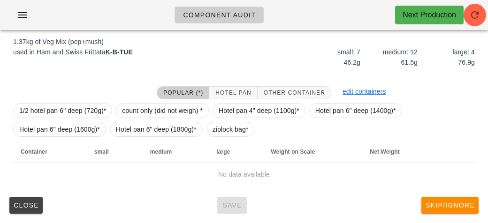
scroll to position [109, 0]
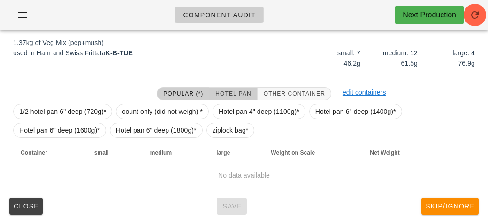
click at [227, 90] on span "Hotel Pan" at bounding box center [233, 93] width 36 height 7
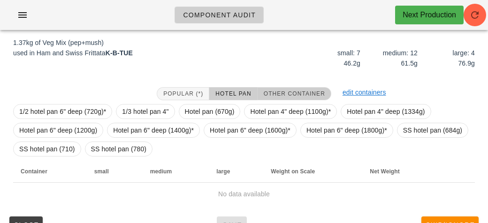
click at [294, 98] on button "Other Container" at bounding box center [294, 93] width 74 height 13
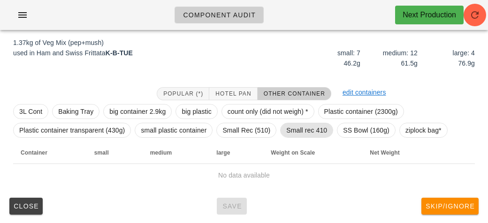
click at [305, 129] on span "Small rec 410" at bounding box center [306, 130] width 41 height 14
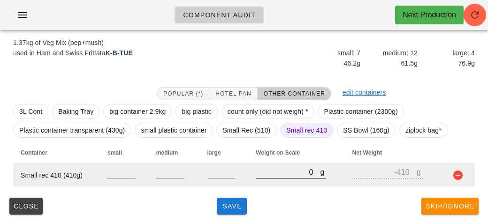
click at [283, 175] on input "0" at bounding box center [288, 172] width 64 height 12
type input "10"
type input "-400"
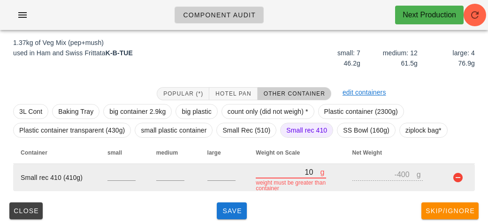
type input "180"
type input "-230"
type input "1860"
type input "1450"
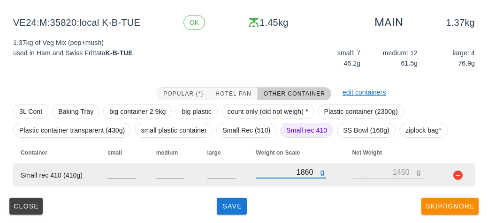
type input "1860"
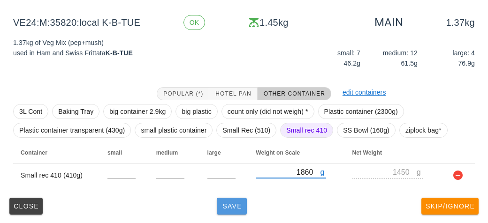
click at [224, 204] on span "Save" at bounding box center [231, 207] width 23 height 8
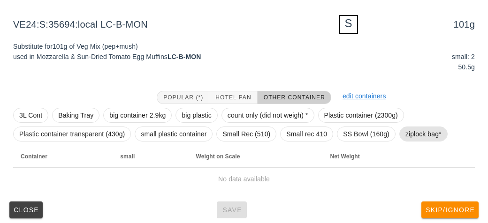
click at [415, 136] on span "ziplock bag*" at bounding box center [423, 134] width 36 height 14
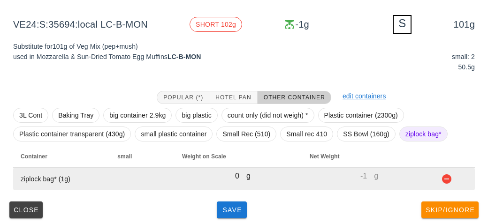
click at [200, 177] on input "0" at bounding box center [214, 176] width 64 height 12
type input "20"
type input "19"
type input "220"
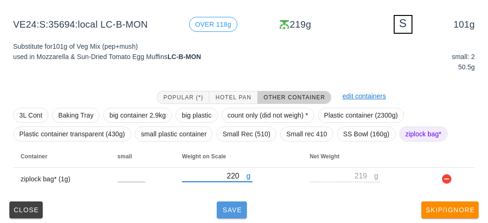
click at [233, 202] on button "Save" at bounding box center [232, 210] width 30 height 17
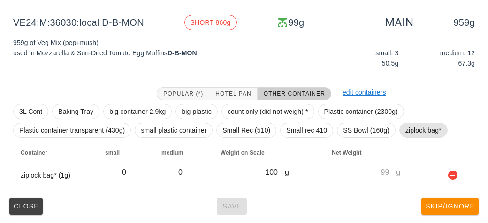
click at [421, 124] on span "ziplock bag*" at bounding box center [423, 130] width 36 height 14
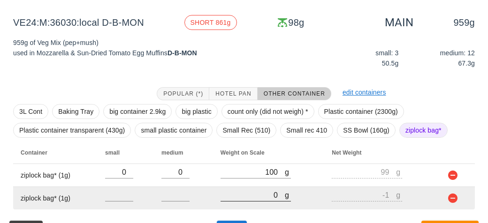
click at [256, 192] on input "0" at bounding box center [252, 195] width 64 height 12
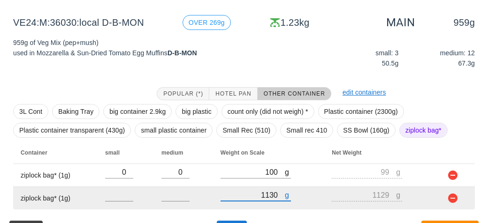
scroll to position [132, 0]
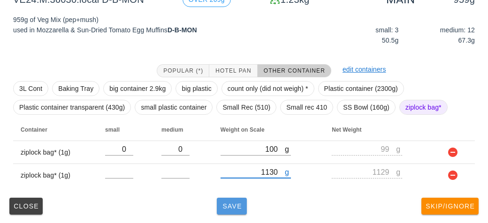
click at [236, 199] on button "Save" at bounding box center [232, 206] width 30 height 17
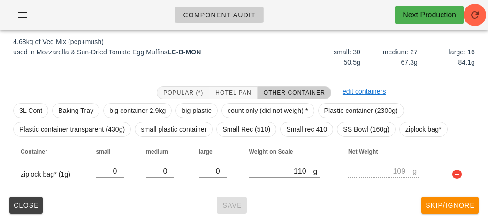
scroll to position [109, 0]
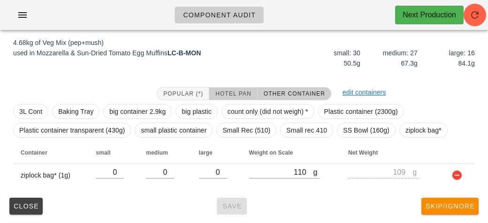
click at [224, 90] on span "Hotel Pan" at bounding box center [233, 93] width 36 height 7
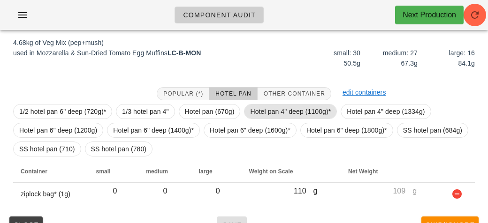
click at [255, 112] on span "Hotel pan 4" deep (1100g)*" at bounding box center [290, 112] width 81 height 14
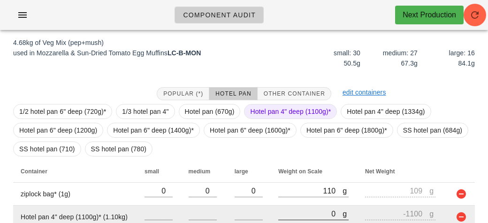
click at [292, 217] on input "0" at bounding box center [310, 214] width 64 height 12
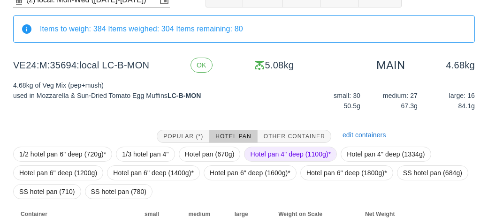
scroll to position [151, 0]
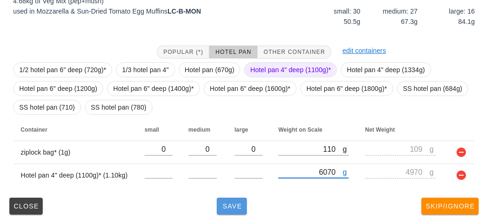
click at [233, 211] on button "Save" at bounding box center [232, 206] width 30 height 17
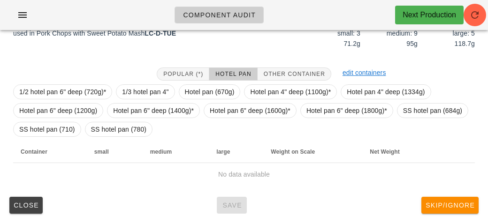
scroll to position [136, 0]
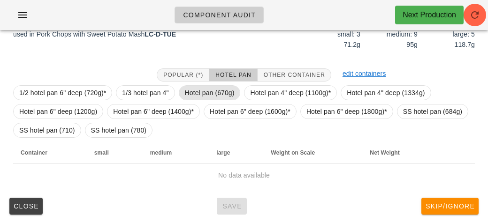
click at [204, 89] on span "Hotel pan (670g)" at bounding box center [210, 93] width 50 height 14
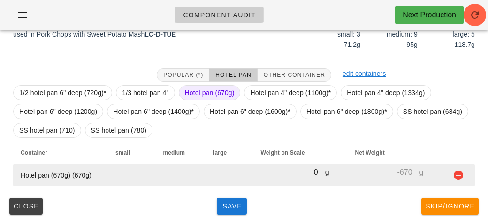
click at [276, 175] on input "0" at bounding box center [293, 172] width 64 height 12
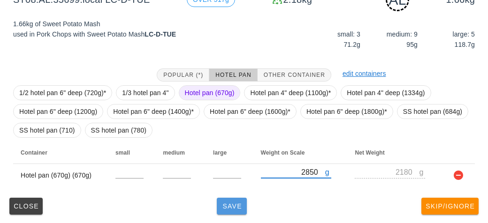
click at [226, 200] on button "Save" at bounding box center [232, 206] width 30 height 17
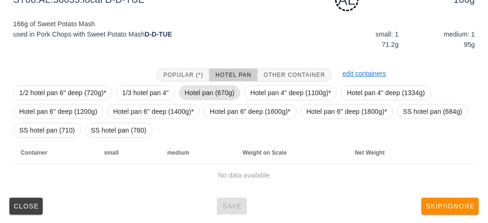
click at [203, 91] on span "Hotel pan (670g)" at bounding box center [210, 93] width 50 height 14
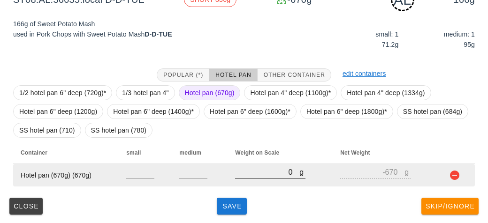
click at [259, 172] on input "0" at bounding box center [267, 172] width 64 height 12
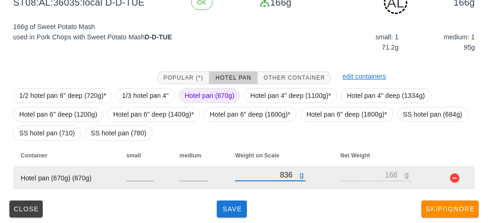
scroll to position [136, 0]
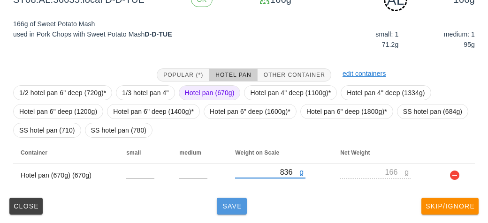
click at [243, 214] on button "Save" at bounding box center [232, 206] width 30 height 17
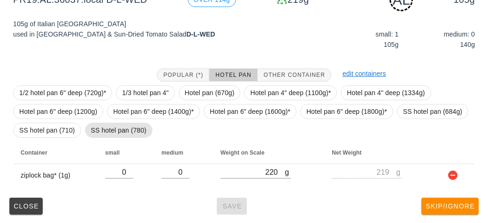
click at [142, 132] on span "SS hotel pan (780)" at bounding box center [119, 130] width 56 height 14
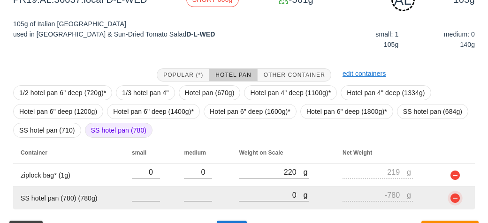
click at [450, 200] on button "button" at bounding box center [454, 198] width 11 height 11
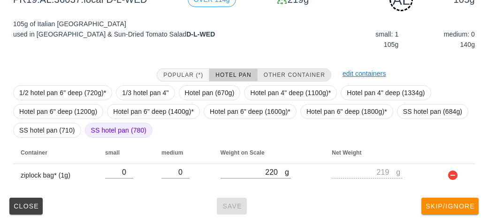
click at [295, 75] on span "Other Container" at bounding box center [294, 75] width 62 height 7
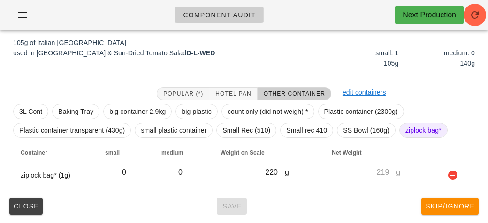
click at [399, 128] on span "ziplock bag*" at bounding box center [423, 130] width 48 height 15
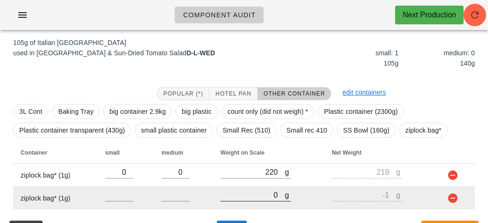
click at [257, 191] on input "0" at bounding box center [252, 195] width 64 height 12
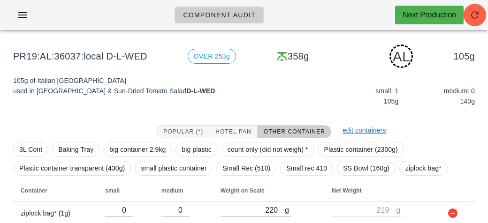
scroll to position [140, 0]
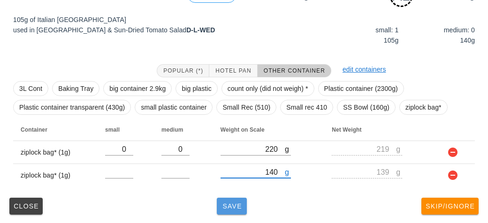
click at [218, 206] on button "Save" at bounding box center [232, 206] width 30 height 17
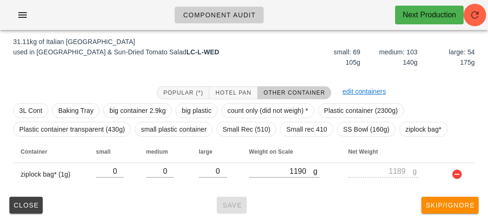
scroll to position [109, 0]
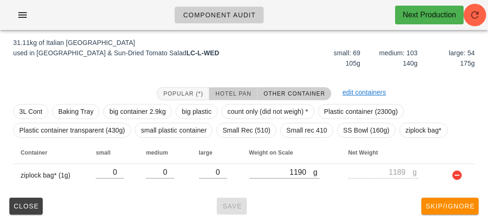
click at [232, 98] on button "Hotel Pan" at bounding box center [233, 93] width 48 height 13
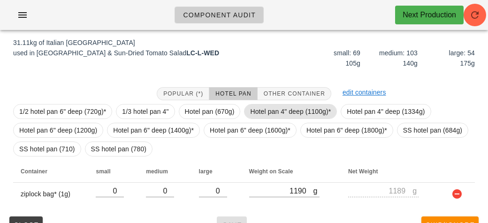
click at [274, 109] on span "Hotel pan 4" deep (1100g)*" at bounding box center [290, 112] width 81 height 14
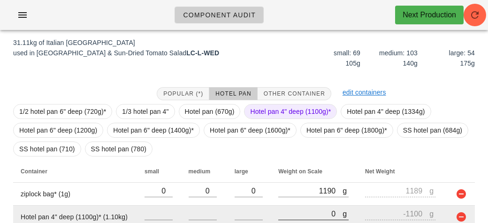
click at [299, 212] on input "0" at bounding box center [310, 214] width 64 height 12
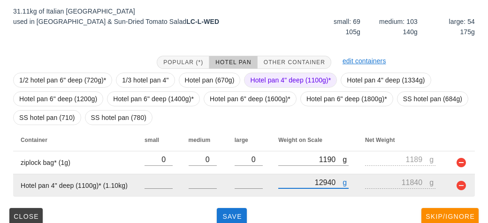
scroll to position [151, 0]
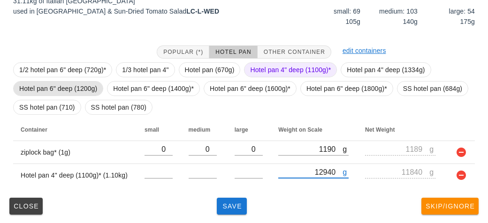
click at [60, 90] on span "Hotel pan 6" deep (1200g)" at bounding box center [58, 89] width 78 height 14
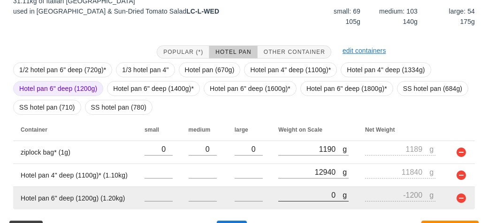
click at [303, 198] on input "0" at bounding box center [310, 195] width 64 height 12
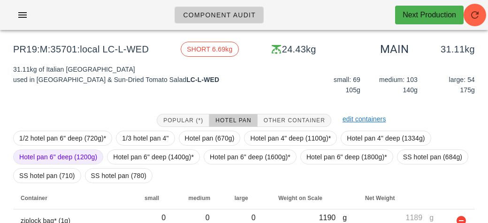
scroll to position [173, 0]
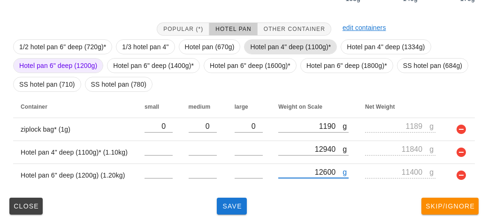
click at [269, 44] on span "Hotel pan 4" deep (1100g)*" at bounding box center [290, 47] width 81 height 14
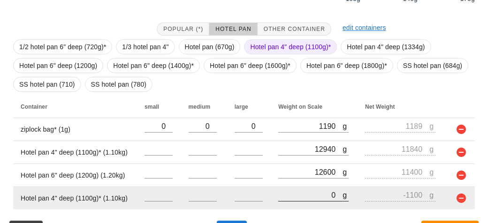
click at [297, 195] on input "0" at bounding box center [310, 195] width 64 height 12
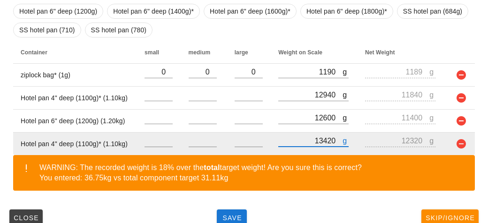
scroll to position [239, 0]
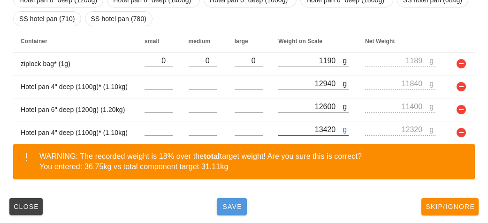
click at [222, 204] on span "Save" at bounding box center [231, 207] width 23 height 8
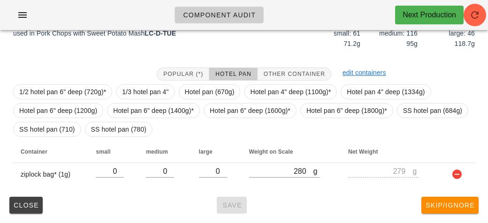
scroll to position [128, 0]
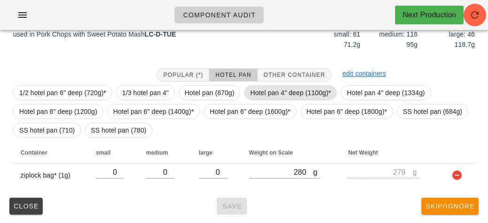
click at [259, 90] on span "Hotel pan 4" deep (1100g)*" at bounding box center [290, 93] width 81 height 14
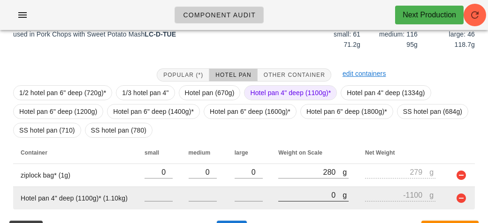
click at [288, 194] on input "0" at bounding box center [310, 195] width 64 height 12
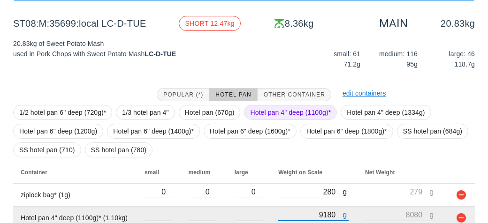
scroll to position [151, 0]
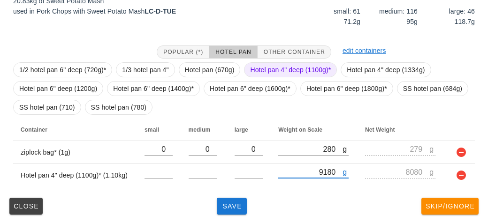
click at [269, 70] on span "Hotel pan 4" deep (1100g)*" at bounding box center [290, 70] width 81 height 14
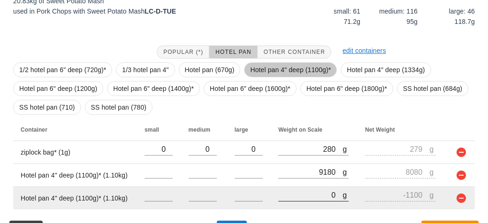
click at [299, 197] on input "0" at bounding box center [310, 195] width 64 height 12
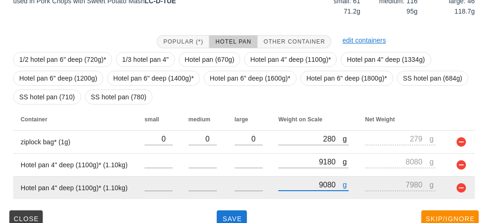
scroll to position [173, 0]
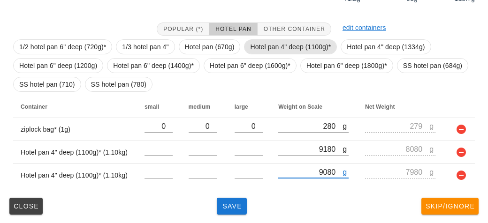
click at [268, 46] on span "Hotel pan 4" deep (1100g)*" at bounding box center [290, 47] width 81 height 14
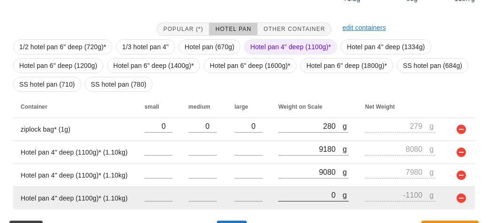
click at [301, 199] on input "0" at bounding box center [310, 195] width 64 height 12
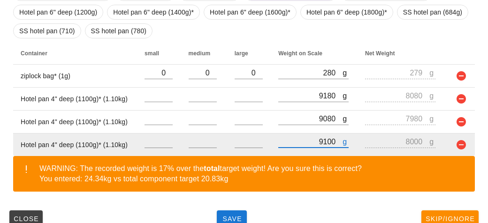
scroll to position [239, 0]
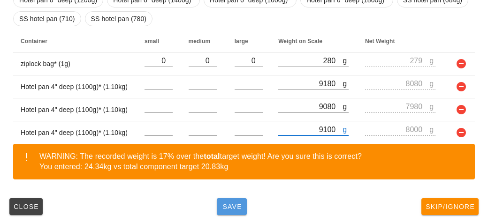
click at [231, 200] on button "Save" at bounding box center [232, 206] width 30 height 17
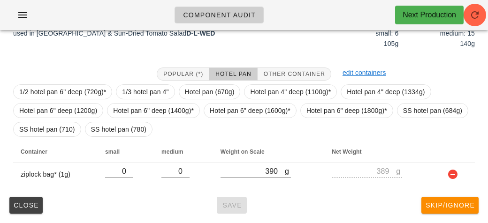
scroll to position [128, 0]
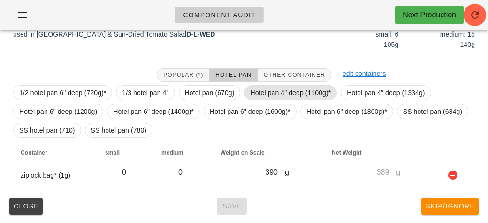
click at [271, 90] on span "Hotel pan 4" deep (1100g)*" at bounding box center [290, 93] width 81 height 14
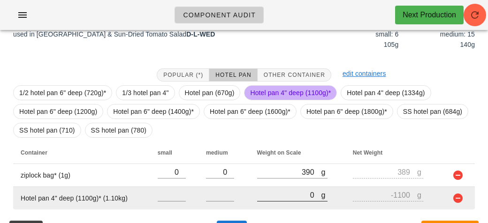
click at [259, 190] on input "0" at bounding box center [289, 195] width 64 height 12
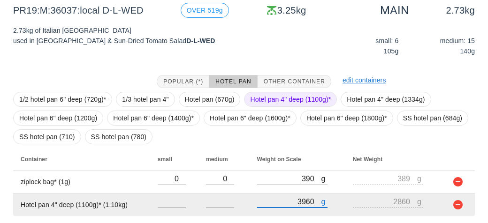
scroll to position [151, 0]
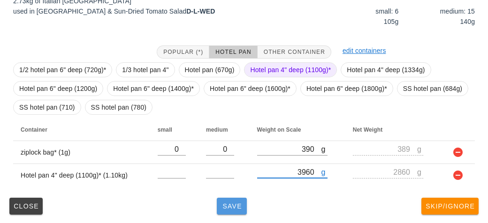
click at [227, 203] on span "Save" at bounding box center [231, 207] width 23 height 8
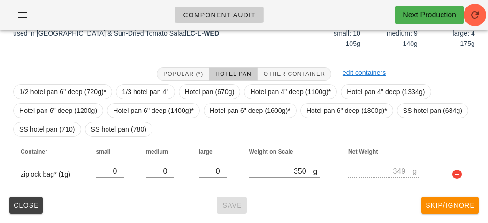
scroll to position [136, 0]
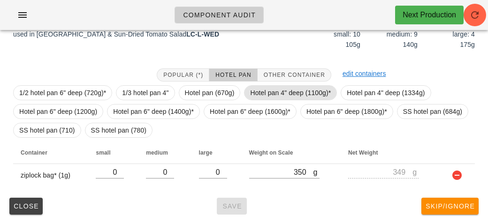
click at [280, 93] on span "Hotel pan 4" deep (1100g)*" at bounding box center [290, 93] width 81 height 14
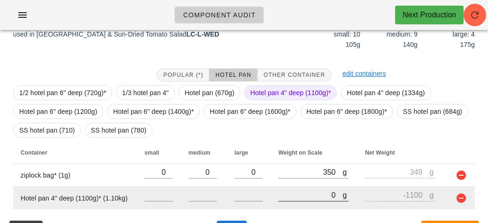
click at [293, 199] on input "0" at bounding box center [310, 195] width 64 height 12
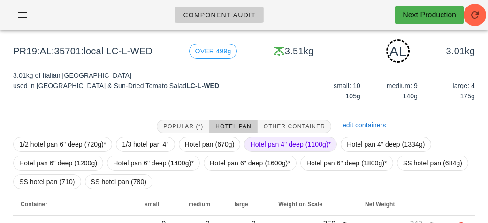
scroll to position [159, 0]
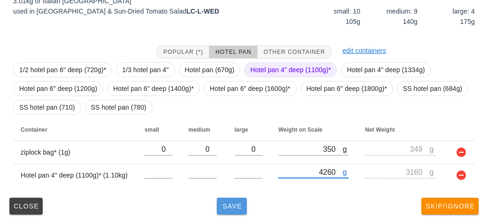
click at [229, 211] on button "Save" at bounding box center [232, 206] width 30 height 17
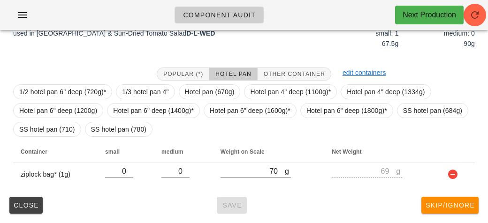
scroll to position [136, 0]
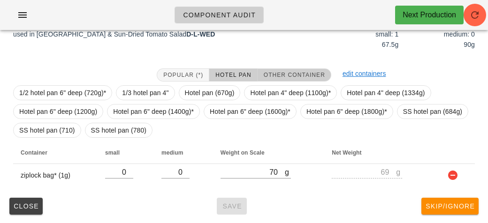
click at [275, 76] on span "Other Container" at bounding box center [294, 75] width 62 height 7
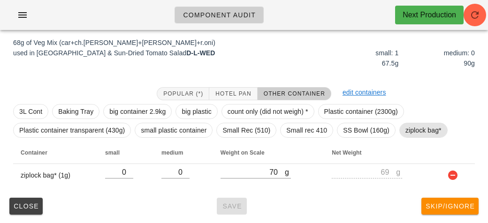
click at [410, 134] on span "ziplock bag*" at bounding box center [423, 130] width 36 height 14
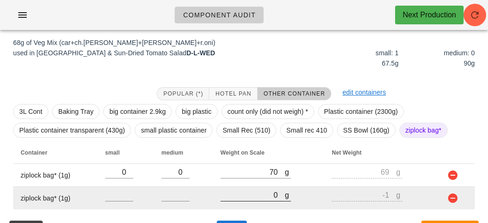
click at [257, 193] on input "0" at bounding box center [252, 195] width 64 height 12
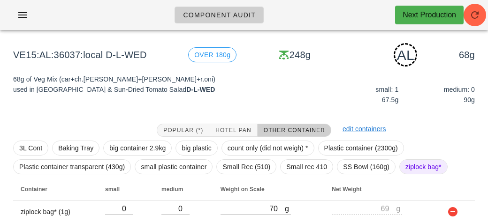
scroll to position [140, 0]
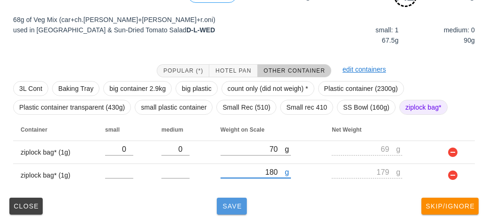
click at [227, 203] on span "Save" at bounding box center [231, 207] width 23 height 8
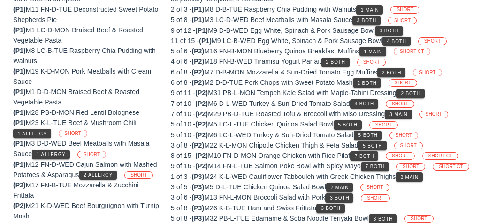
scroll to position [113, 0]
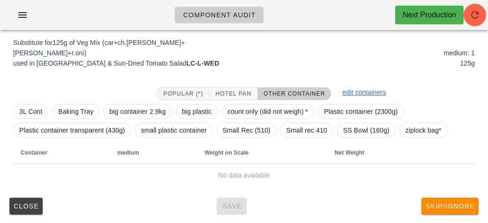
click at [391, 142] on th "Net Weight" at bounding box center [378, 153] width 102 height 23
click at [416, 129] on span "ziplock bag*" at bounding box center [423, 130] width 36 height 14
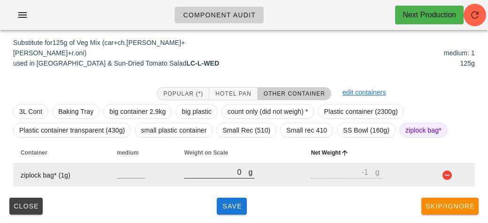
click at [234, 172] on input "0" at bounding box center [216, 172] width 64 height 12
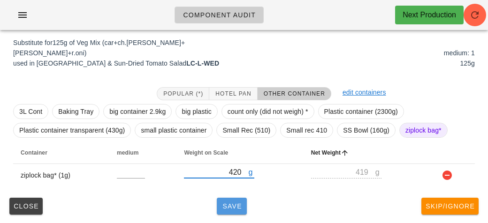
click at [221, 206] on span "Save" at bounding box center [231, 207] width 23 height 8
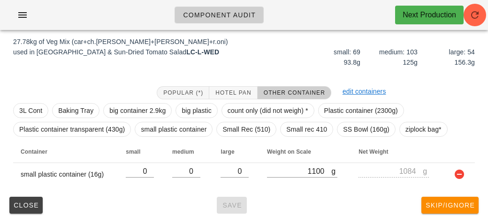
scroll to position [109, 0]
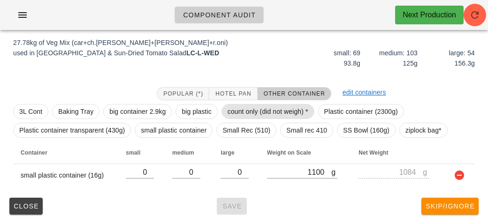
click at [277, 109] on span "count only (did not weigh) *" at bounding box center [267, 112] width 81 height 14
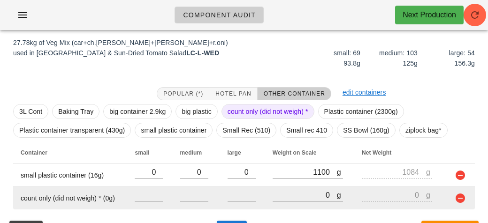
click at [450, 196] on td at bounding box center [458, 198] width 31 height 23
click at [462, 193] on button "button" at bounding box center [459, 198] width 11 height 11
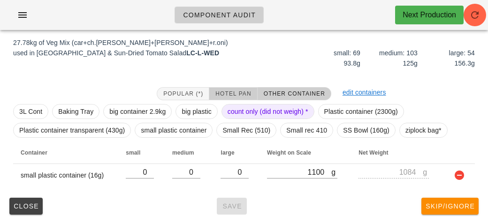
click at [232, 92] on span "Hotel Pan" at bounding box center [233, 93] width 36 height 7
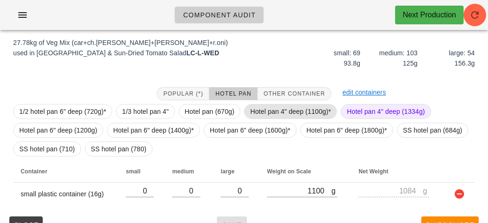
click at [264, 109] on span "Hotel pan 4" deep (1100g)*" at bounding box center [290, 112] width 81 height 14
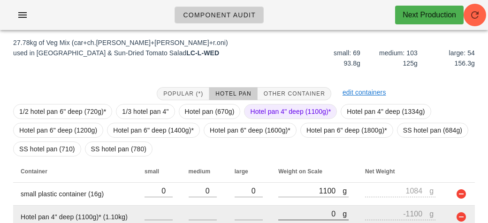
click at [295, 212] on input "0" at bounding box center [310, 214] width 64 height 12
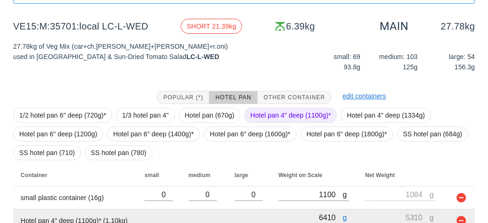
scroll to position [151, 0]
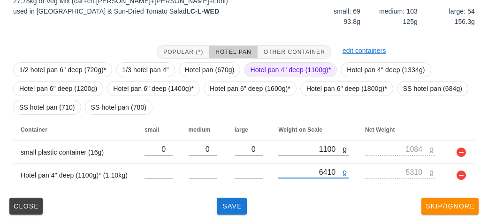
click at [266, 64] on span "Hotel pan 4" deep (1100g)*" at bounding box center [290, 70] width 81 height 14
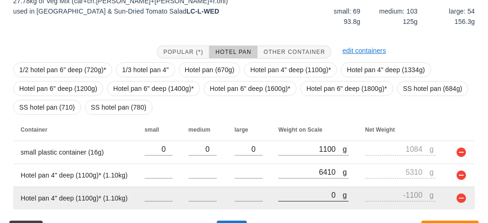
click at [301, 199] on input "0" at bounding box center [310, 195] width 64 height 12
click at [462, 200] on button "button" at bounding box center [460, 198] width 11 height 11
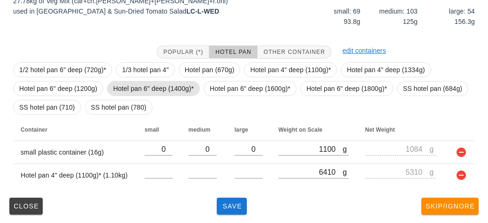
click at [153, 92] on span "Hotel pan 6" deep (1400g)*" at bounding box center [153, 89] width 81 height 14
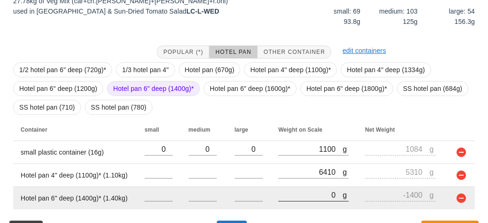
click at [294, 197] on input "0" at bounding box center [310, 195] width 64 height 12
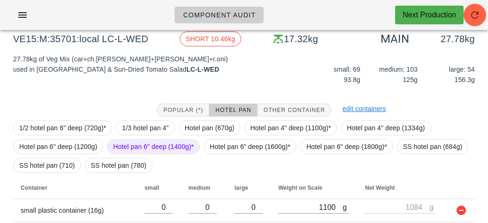
scroll to position [99, 0]
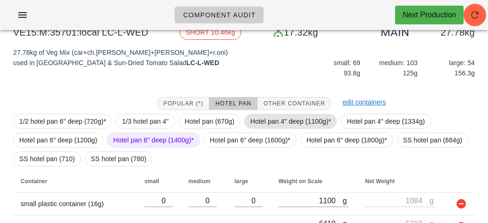
click at [263, 116] on span "Hotel pan 4" deep (1100g)*" at bounding box center [290, 121] width 81 height 14
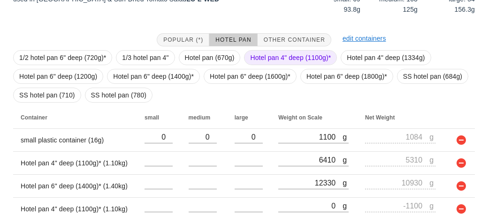
scroll to position [196, 0]
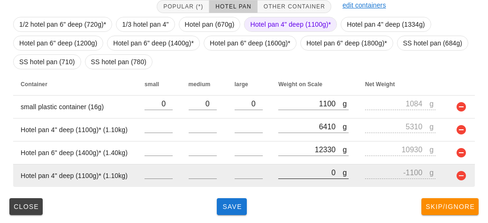
click at [291, 171] on input "0" at bounding box center [310, 172] width 64 height 12
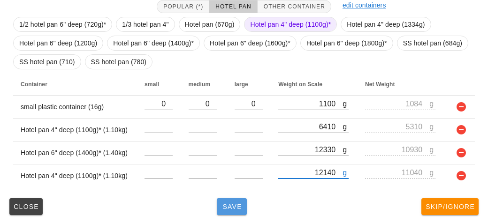
click at [239, 209] on span "Save" at bounding box center [231, 207] width 23 height 8
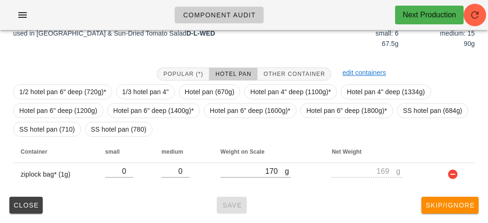
scroll to position [128, 0]
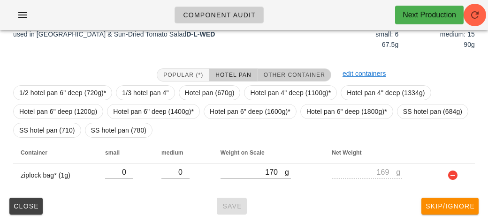
click at [294, 74] on span "Other Container" at bounding box center [294, 75] width 62 height 7
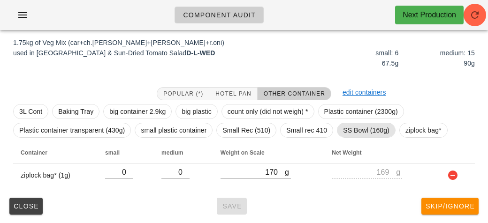
click at [351, 127] on span "SS Bowl (160g)" at bounding box center [366, 130] width 46 height 14
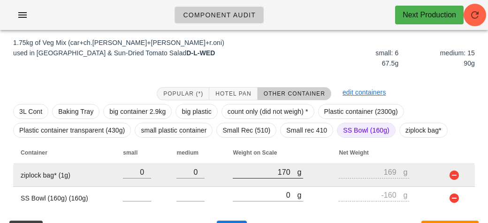
click at [270, 184] on div at bounding box center [268, 183] width 70 height 7
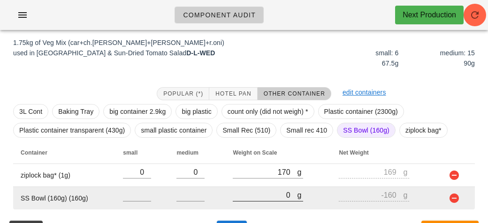
click at [258, 191] on input "0" at bounding box center [265, 195] width 64 height 12
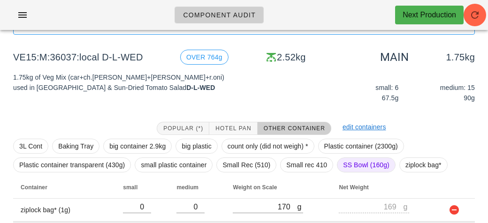
scroll to position [132, 0]
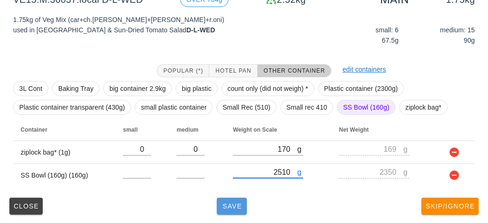
click at [233, 203] on span "Save" at bounding box center [231, 207] width 23 height 8
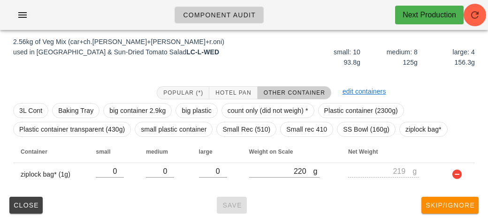
scroll to position [117, 0]
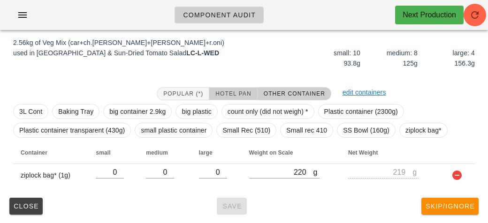
click at [235, 88] on button "Hotel Pan" at bounding box center [233, 93] width 48 height 13
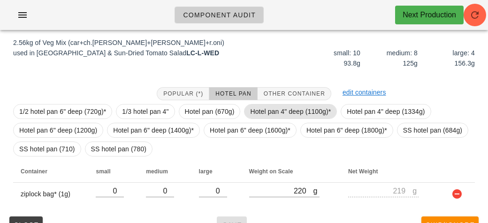
click at [260, 106] on span "Hotel pan 4" deep (1100g)*" at bounding box center [290, 112] width 81 height 14
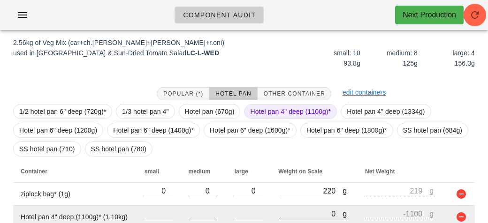
click at [289, 214] on input "0" at bounding box center [310, 214] width 64 height 12
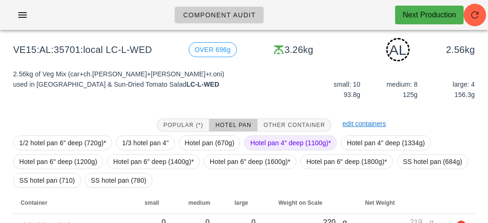
scroll to position [159, 0]
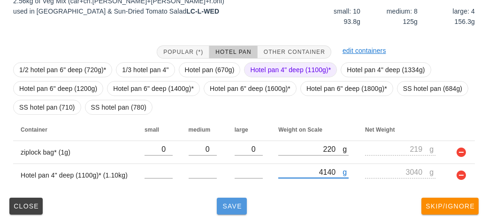
click at [226, 210] on button "Save" at bounding box center [232, 206] width 30 height 17
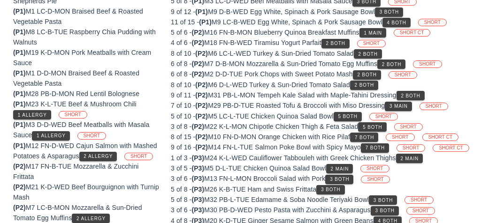
scroll to position [131, 0]
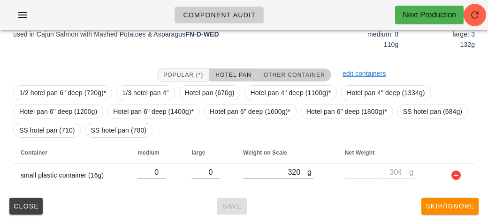
click at [279, 68] on button "Other Container" at bounding box center [294, 74] width 74 height 13
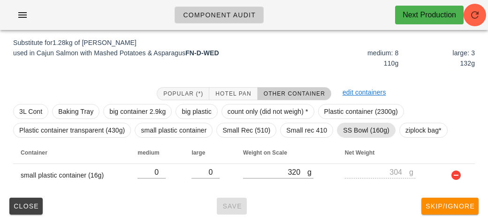
click at [340, 129] on span "SS Bowl (160g)" at bounding box center [366, 130] width 59 height 15
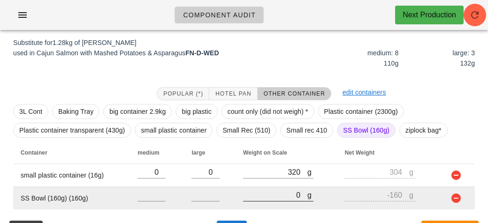
click at [284, 198] on input "0" at bounding box center [275, 195] width 64 height 12
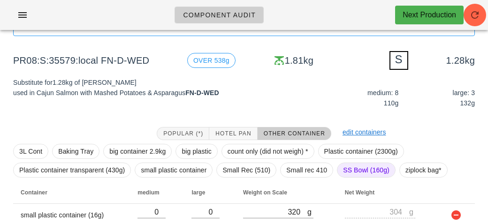
scroll to position [136, 0]
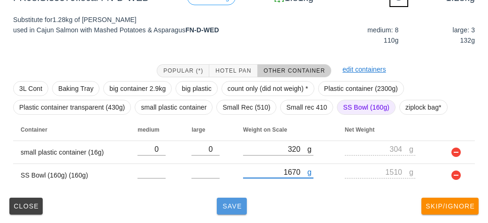
click at [238, 210] on button "Save" at bounding box center [232, 206] width 30 height 17
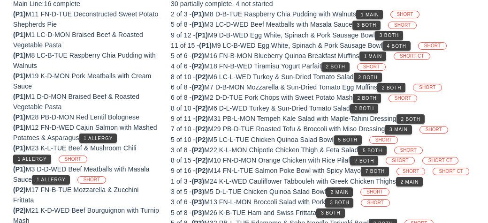
scroll to position [117, 0]
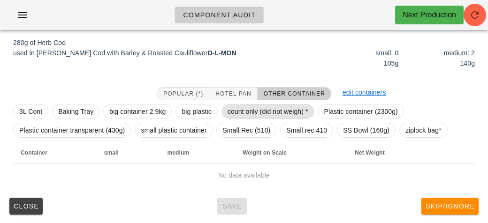
click at [241, 109] on span "count only (did not weigh) *" at bounding box center [267, 112] width 81 height 14
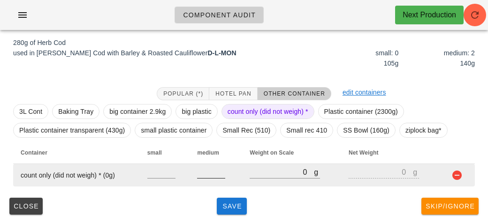
click at [204, 170] on input "number" at bounding box center [211, 172] width 28 height 12
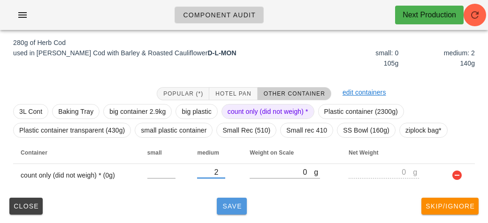
click at [239, 198] on button "Save" at bounding box center [232, 206] width 30 height 17
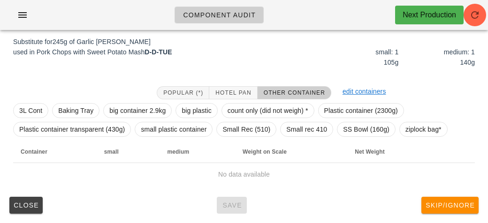
scroll to position [113, 0]
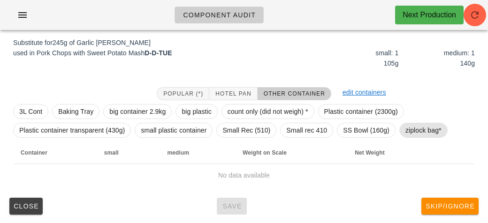
click at [410, 126] on span "ziplock bag*" at bounding box center [423, 130] width 36 height 14
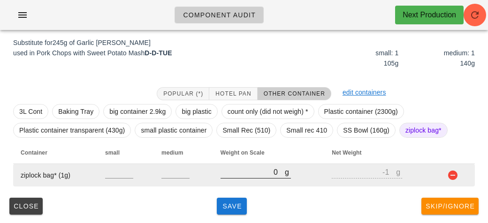
click at [249, 170] on input "0" at bounding box center [252, 172] width 64 height 12
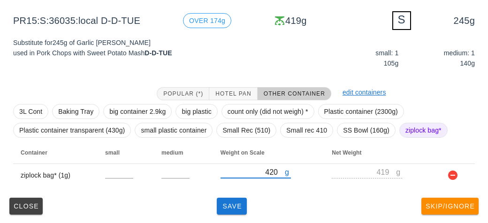
click at [222, 190] on div "Popular (*) Hotel Pan Other Container edit containers 3L Cont Baking Tray big c…" at bounding box center [244, 137] width 476 height 114
click at [235, 203] on span "Save" at bounding box center [231, 207] width 23 height 8
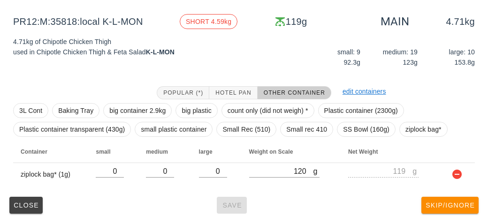
scroll to position [109, 0]
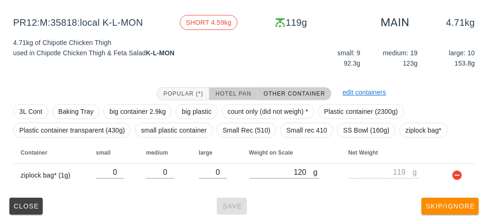
click at [219, 90] on span "Hotel Pan" at bounding box center [233, 93] width 36 height 7
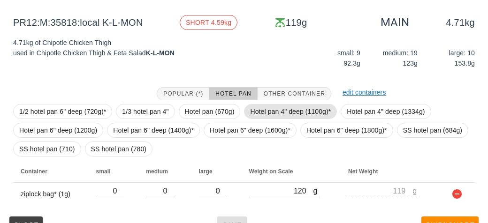
click at [267, 109] on span "Hotel pan 4" deep (1100g)*" at bounding box center [290, 112] width 81 height 14
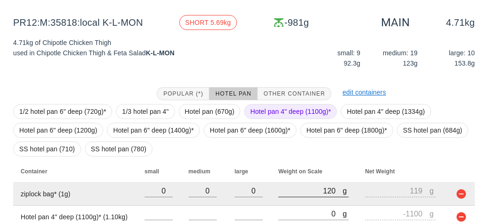
click at [286, 203] on div at bounding box center [313, 202] width 70 height 7
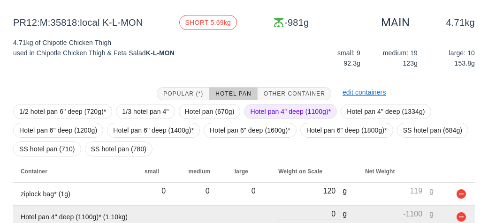
click at [291, 213] on input "0" at bounding box center [310, 214] width 64 height 12
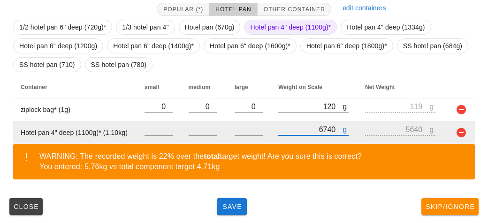
scroll to position [194, 0]
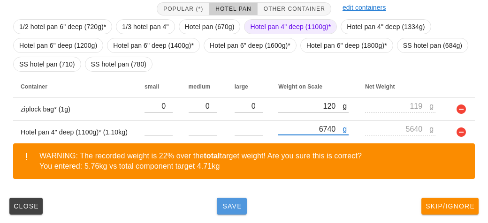
click at [231, 203] on span "Save" at bounding box center [231, 207] width 23 height 8
click at [234, 203] on span "Save" at bounding box center [231, 207] width 23 height 8
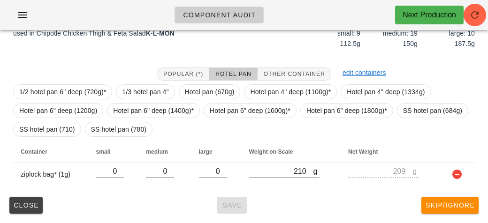
scroll to position [128, 0]
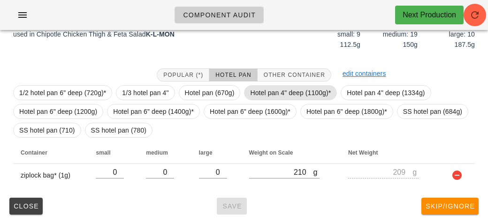
click at [262, 92] on span "Hotel pan 4" deep (1100g)*" at bounding box center [290, 93] width 81 height 14
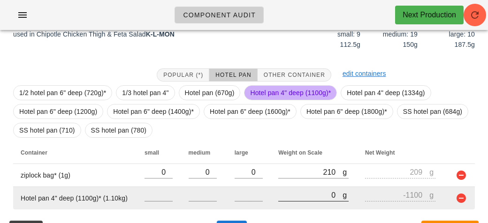
click at [281, 194] on input "0" at bounding box center [310, 195] width 64 height 12
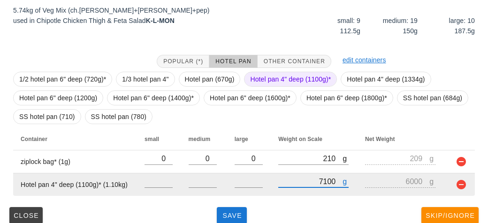
scroll to position [151, 0]
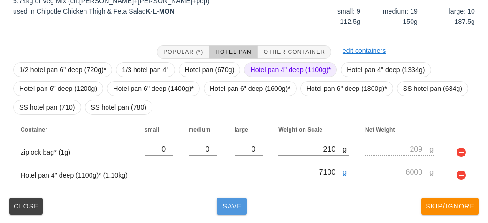
click at [236, 208] on span "Save" at bounding box center [231, 207] width 23 height 8
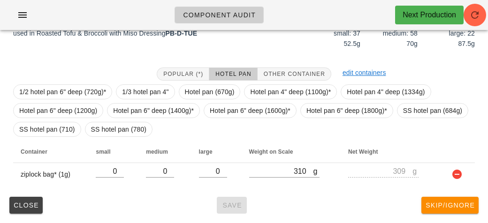
scroll to position [128, 0]
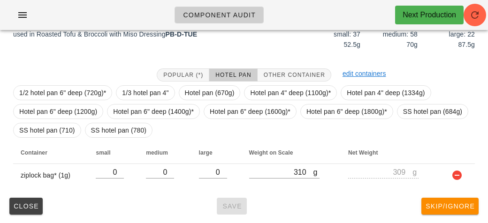
click at [291, 194] on div "Close Save Skip/Ignore" at bounding box center [244, 206] width 476 height 24
click at [287, 88] on span "Hotel pan 4" deep (1100g)*" at bounding box center [290, 93] width 81 height 14
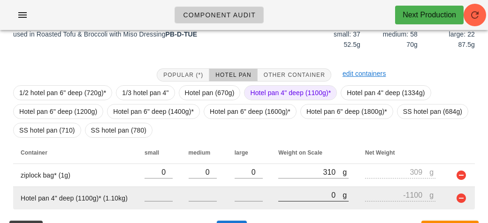
click at [297, 197] on input "0" at bounding box center [310, 195] width 64 height 12
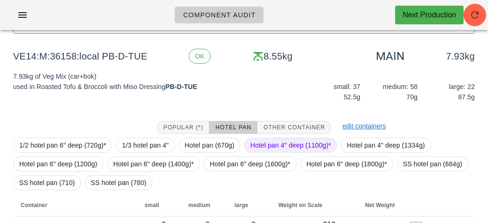
scroll to position [151, 0]
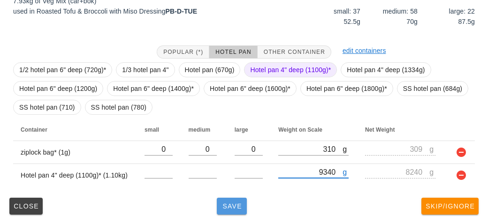
click at [247, 199] on button "Save" at bounding box center [232, 206] width 30 height 17
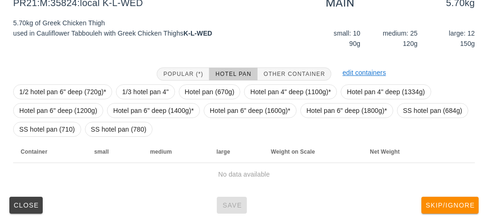
scroll to position [128, 0]
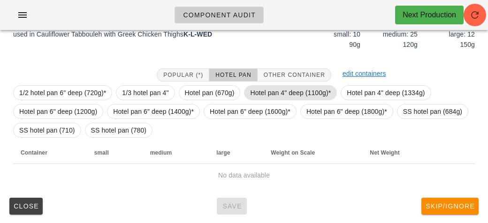
click at [273, 89] on span "Hotel pan 4" deep (1100g)*" at bounding box center [290, 93] width 81 height 14
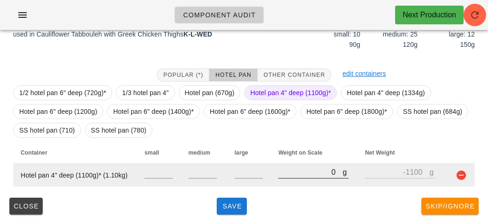
click at [290, 174] on input "0" at bounding box center [310, 172] width 64 height 12
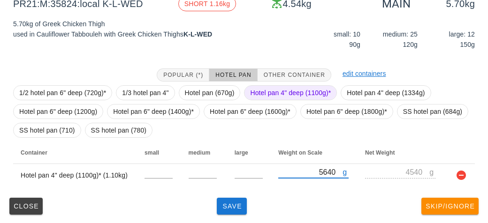
click at [211, 203] on div "Close Save Skip/Ignore" at bounding box center [244, 206] width 476 height 24
click at [223, 204] on span "Save" at bounding box center [231, 207] width 23 height 8
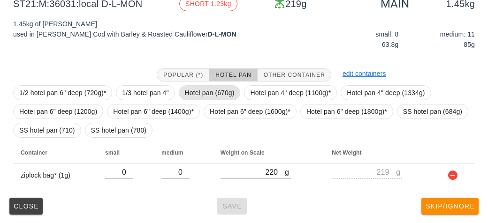
click at [198, 90] on span "Hotel pan (670g)" at bounding box center [210, 93] width 50 height 14
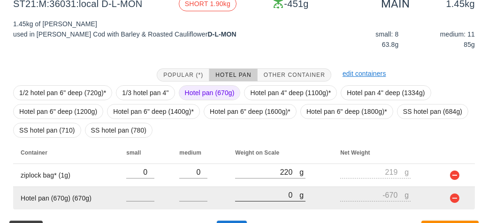
click at [263, 196] on input "0" at bounding box center [267, 195] width 64 height 12
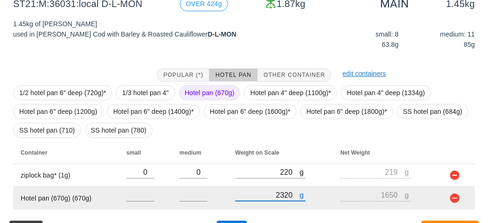
scroll to position [151, 0]
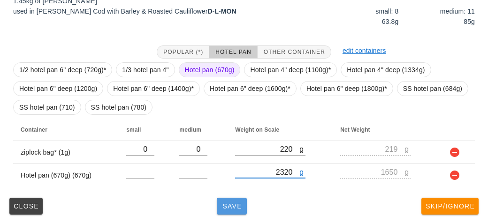
click at [231, 211] on button "Save" at bounding box center [232, 206] width 30 height 17
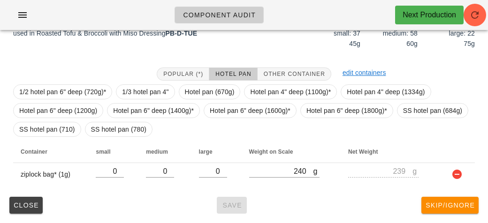
scroll to position [128, 0]
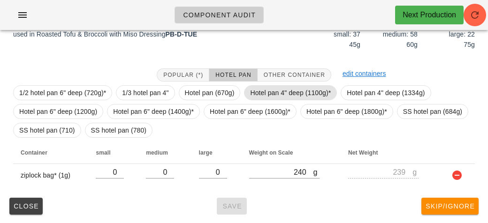
click at [259, 87] on span "Hotel pan 4" deep (1100g)*" at bounding box center [290, 93] width 81 height 14
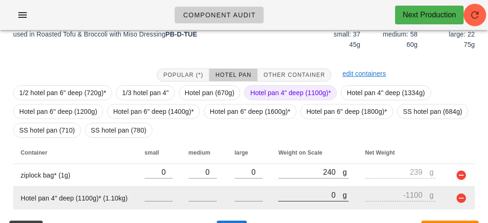
click at [289, 196] on input "0" at bounding box center [310, 195] width 64 height 12
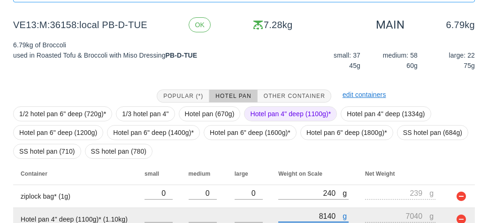
scroll to position [151, 0]
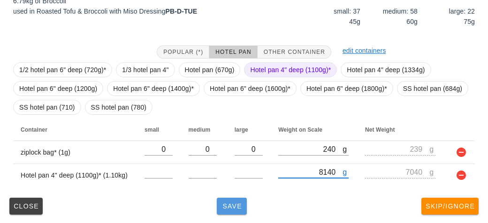
click at [217, 206] on button "Save" at bounding box center [232, 206] width 30 height 17
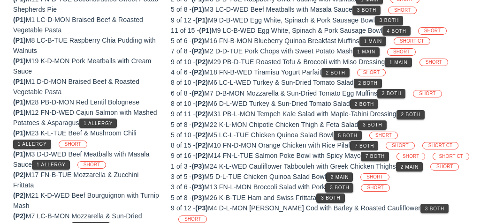
scroll to position [128, 0]
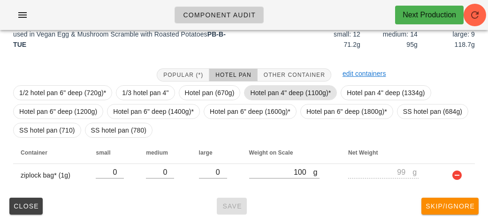
click at [258, 96] on span "Hotel pan 4" deep (1100g)*" at bounding box center [290, 93] width 81 height 14
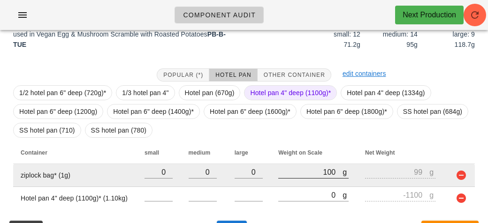
click at [282, 185] on div at bounding box center [313, 183] width 70 height 7
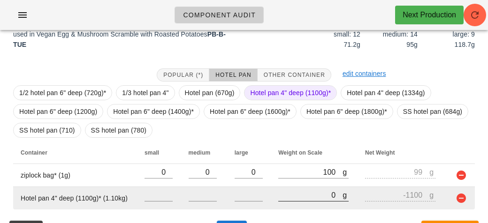
click at [286, 191] on input "0" at bounding box center [310, 195] width 64 height 12
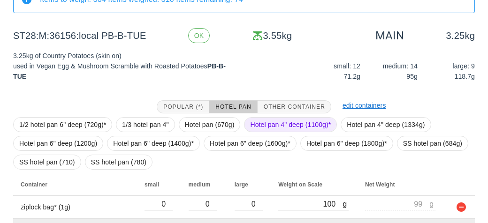
scroll to position [151, 0]
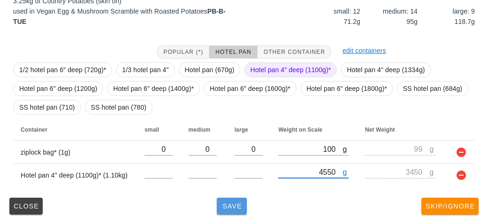
click at [226, 208] on span "Save" at bounding box center [231, 207] width 23 height 8
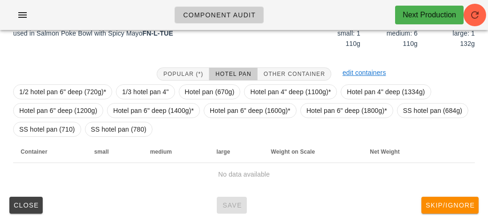
scroll to position [131, 0]
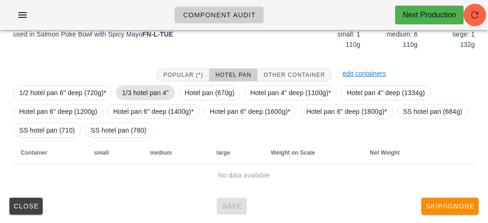
click at [130, 86] on span "1/3 hotel pan 4"" at bounding box center [145, 93] width 46 height 14
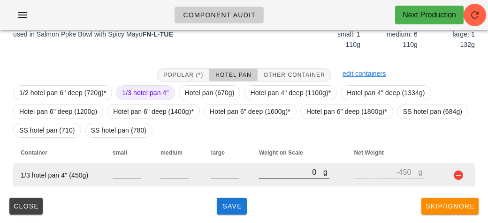
click at [286, 169] on input "0" at bounding box center [291, 172] width 64 height 12
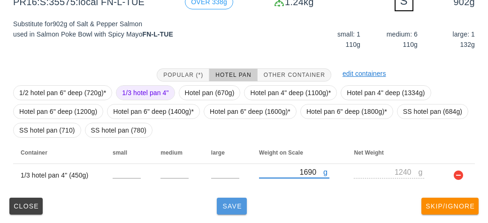
click at [229, 212] on button "Save" at bounding box center [232, 206] width 30 height 17
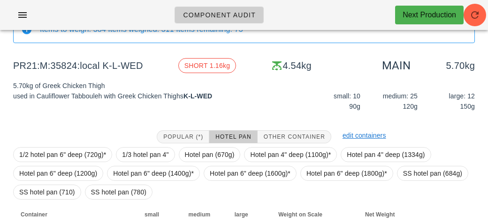
scroll to position [65, 0]
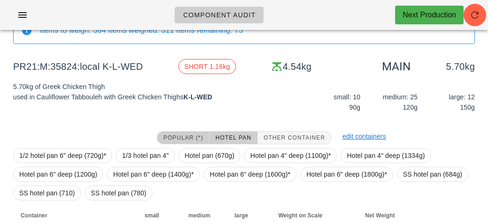
click at [184, 139] on span "Popular (*)" at bounding box center [183, 138] width 40 height 7
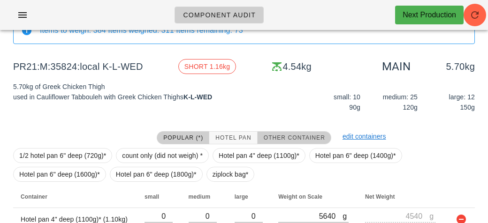
click at [285, 139] on span "Other Container" at bounding box center [294, 138] width 62 height 7
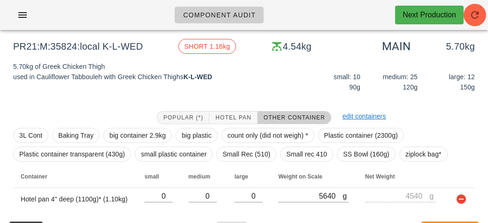
scroll to position [109, 0]
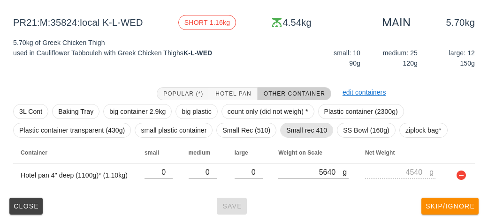
click at [298, 135] on span "Small rec 410" at bounding box center [306, 130] width 41 height 14
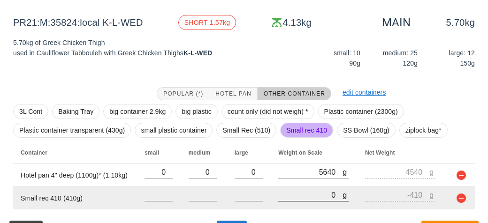
click at [311, 192] on input "0" at bounding box center [310, 195] width 64 height 12
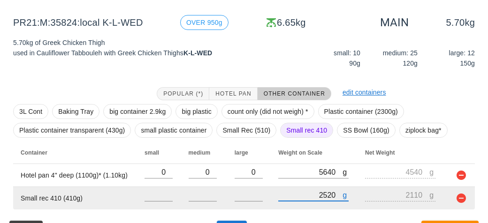
scroll to position [132, 0]
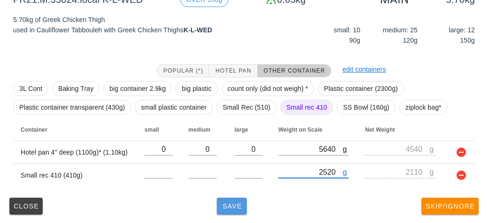
click at [239, 211] on button "Save" at bounding box center [232, 206] width 30 height 17
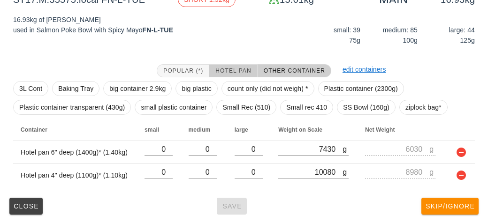
click at [218, 68] on span "Hotel Pan" at bounding box center [233, 71] width 36 height 7
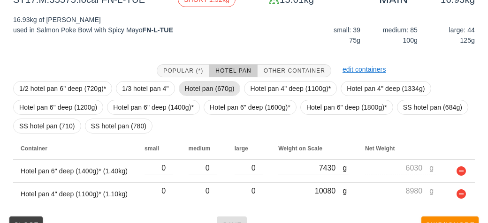
click at [196, 88] on span "Hotel pan (670g)" at bounding box center [210, 89] width 50 height 14
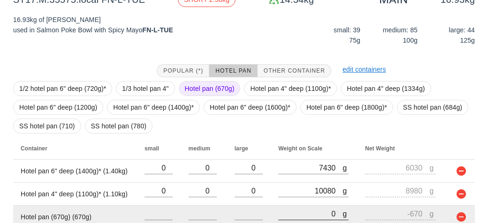
click at [300, 210] on input "0" at bounding box center [310, 214] width 64 height 12
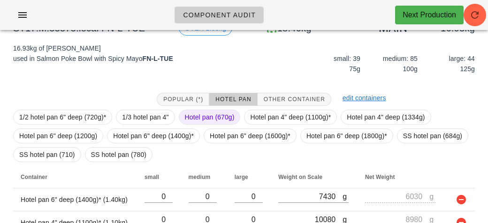
scroll to position [173, 0]
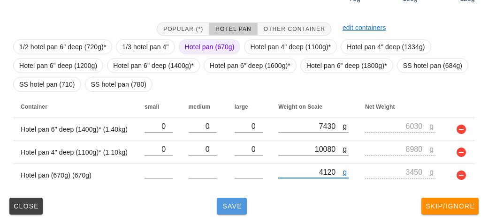
click at [236, 208] on span "Save" at bounding box center [231, 207] width 23 height 8
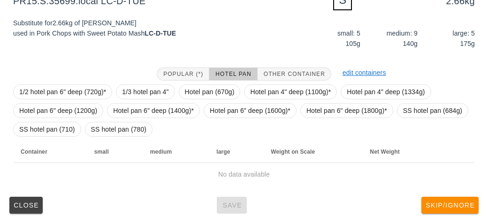
scroll to position [131, 0]
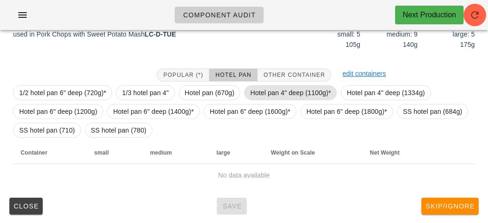
click at [300, 88] on span "Hotel pan 4" deep (1100g)*" at bounding box center [290, 93] width 81 height 14
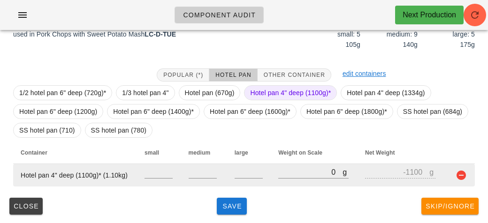
click at [273, 167] on td "g 0" at bounding box center [314, 175] width 87 height 23
click at [289, 170] on input "0" at bounding box center [310, 172] width 64 height 12
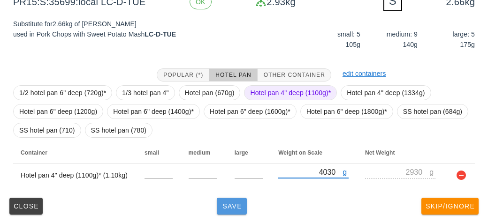
click at [234, 198] on button "Save" at bounding box center [232, 206] width 30 height 17
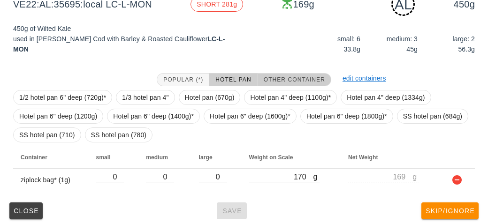
click at [297, 81] on span "Other Container" at bounding box center [294, 79] width 62 height 7
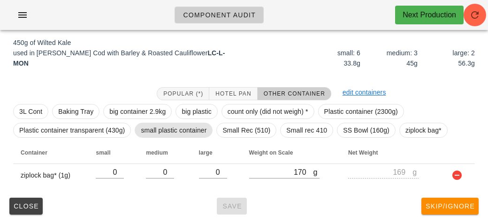
click at [166, 130] on span "small plastic container" at bounding box center [174, 130] width 66 height 14
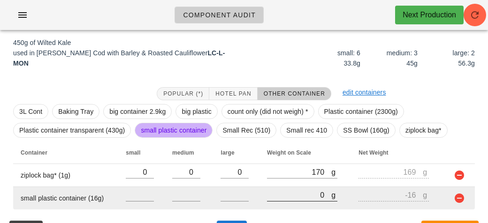
click at [284, 197] on input "0" at bounding box center [299, 195] width 64 height 12
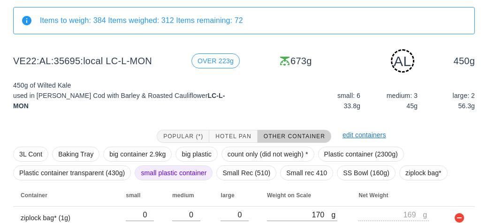
scroll to position [140, 0]
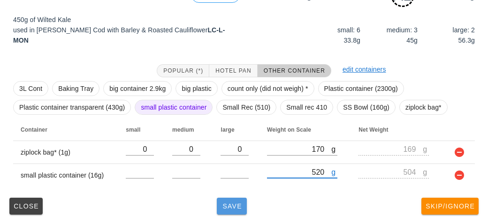
click at [229, 203] on span "Save" at bounding box center [231, 207] width 23 height 8
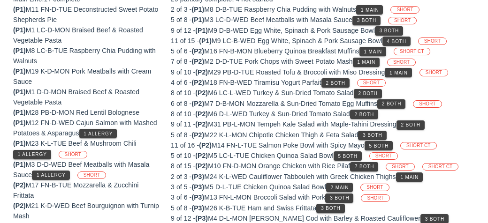
scroll to position [117, 0]
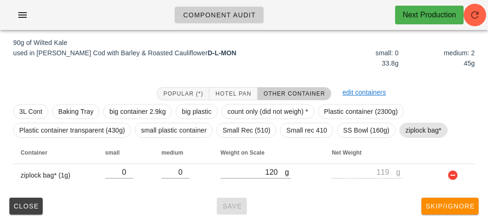
click at [418, 128] on span "ziplock bag*" at bounding box center [423, 130] width 36 height 14
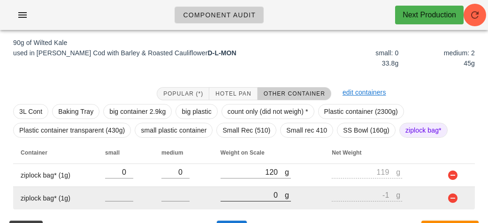
click at [246, 198] on input "0" at bounding box center [252, 195] width 64 height 12
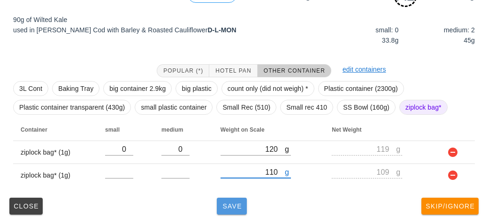
click at [226, 213] on button "Save" at bounding box center [232, 206] width 30 height 17
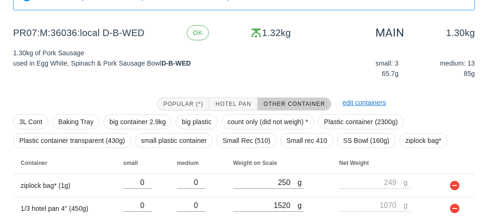
scroll to position [99, 0]
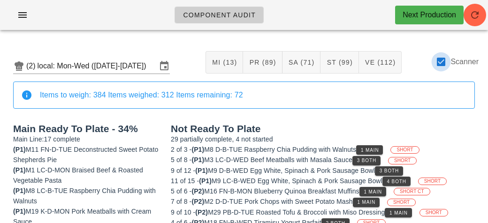
click at [437, 63] on div at bounding box center [441, 62] width 16 height 16
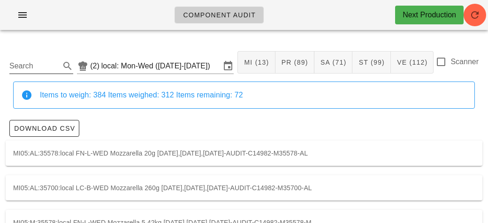
click at [51, 70] on input "Search" at bounding box center [33, 66] width 49 height 15
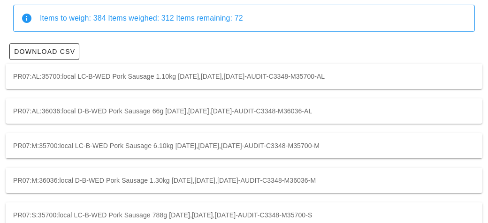
click at [41, 149] on div "PR07:M:35700:local LC-B-WED Pork Sausage 6.10kg [DATE],[DATE],[DATE]-AUDIT-C334…" at bounding box center [244, 145] width 476 height 25
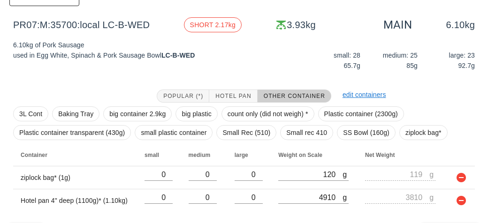
scroll to position [156, 0]
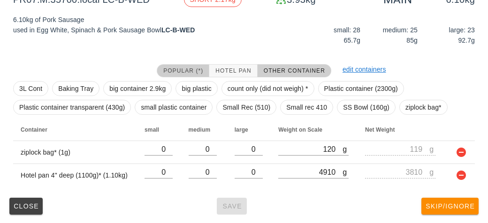
click at [179, 69] on span "Popular (*)" at bounding box center [183, 71] width 40 height 7
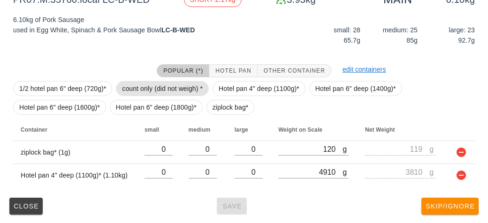
click at [139, 86] on span "count only (did not weigh) *" at bounding box center [162, 89] width 81 height 14
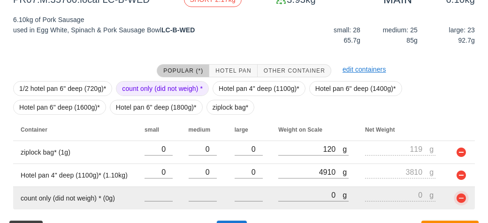
click at [459, 194] on button "button" at bounding box center [460, 198] width 11 height 11
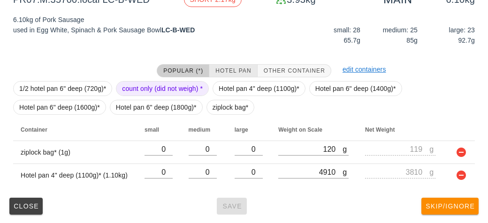
click at [218, 71] on span "Hotel Pan" at bounding box center [233, 71] width 36 height 7
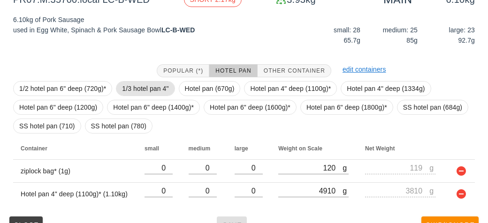
click at [155, 82] on span "1/3 hotel pan 4"" at bounding box center [145, 89] width 46 height 14
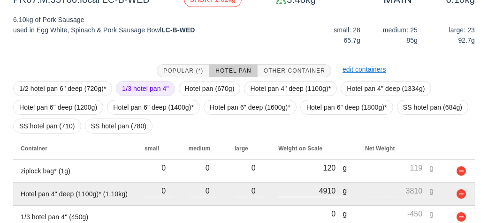
click at [286, 204] on div at bounding box center [313, 202] width 70 height 7
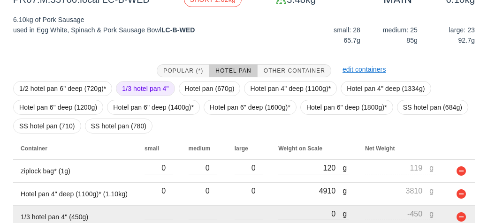
click at [294, 211] on input "0" at bounding box center [310, 214] width 64 height 12
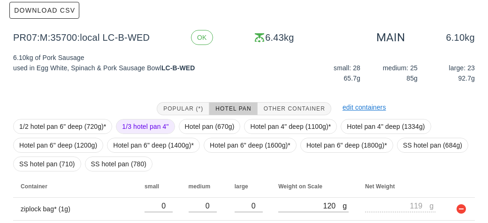
scroll to position [197, 0]
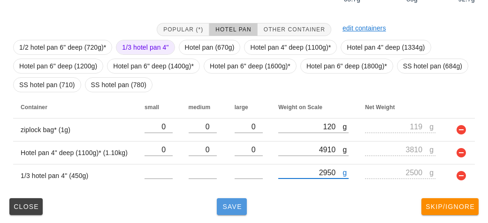
click at [230, 209] on span "Save" at bounding box center [231, 207] width 23 height 8
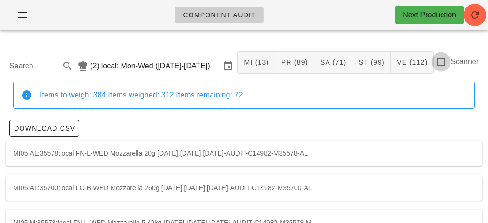
click at [437, 68] on div at bounding box center [441, 62] width 16 height 16
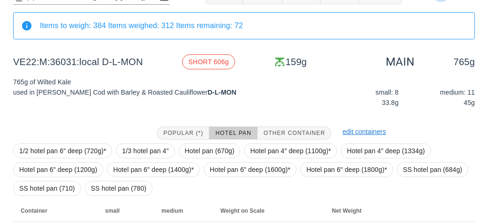
scroll to position [128, 0]
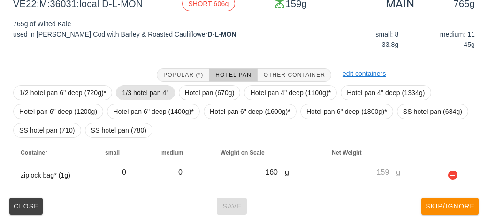
click at [118, 95] on span "1/3 hotel pan 4"" at bounding box center [145, 92] width 59 height 15
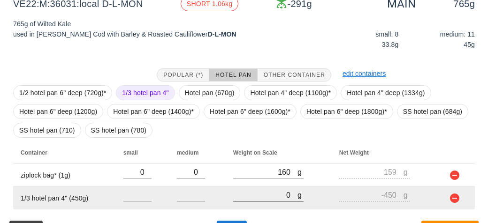
click at [251, 195] on input "0" at bounding box center [265, 195] width 64 height 12
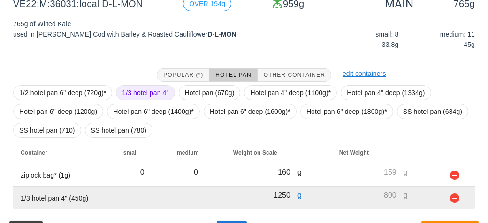
scroll to position [151, 0]
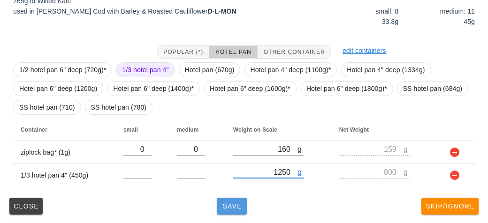
click at [241, 206] on span "Save" at bounding box center [231, 207] width 23 height 8
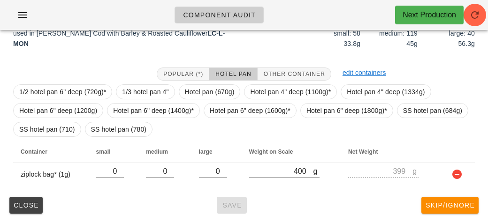
scroll to position [128, 0]
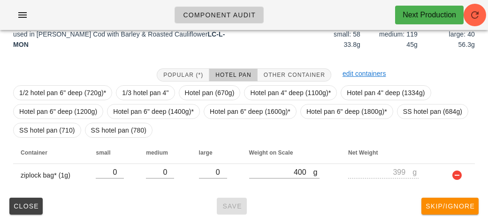
click at [288, 197] on div "Close Save Skip/Ignore" at bounding box center [244, 206] width 476 height 24
click at [277, 90] on span "Hotel pan 4" deep (1100g)*" at bounding box center [290, 93] width 81 height 14
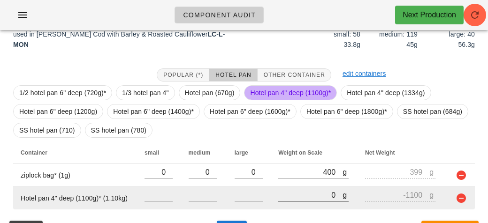
click at [292, 197] on input "0" at bounding box center [310, 195] width 64 height 12
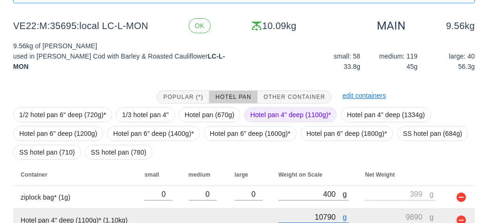
scroll to position [151, 0]
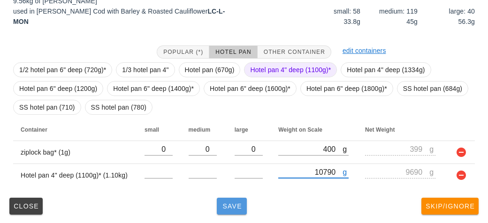
click at [246, 212] on button "Save" at bounding box center [232, 206] width 30 height 17
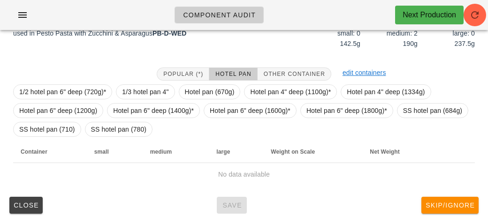
scroll to position [136, 0]
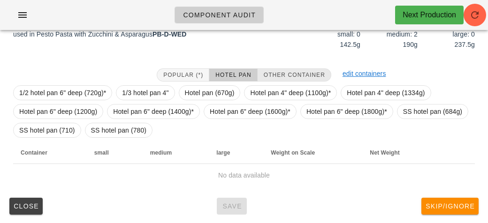
click at [292, 74] on span "Other Container" at bounding box center [294, 75] width 62 height 7
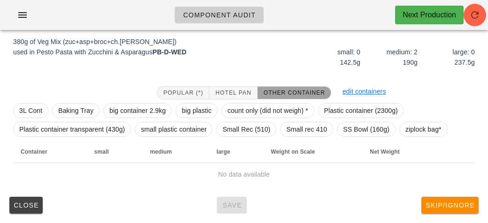
scroll to position [117, 0]
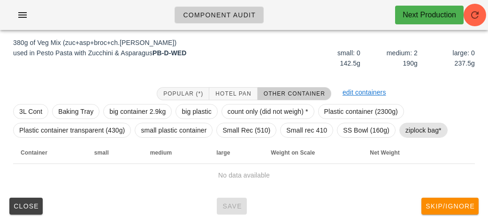
click at [417, 135] on span "ziplock bag*" at bounding box center [423, 130] width 36 height 14
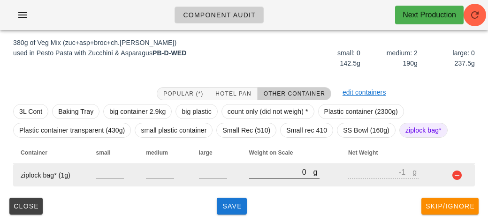
click at [263, 172] on input "0" at bounding box center [281, 172] width 64 height 12
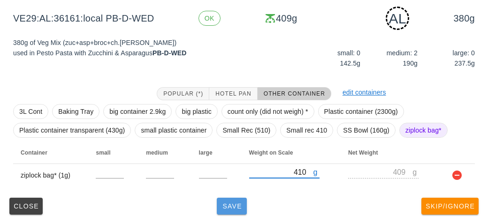
click at [234, 208] on span "Save" at bounding box center [231, 207] width 23 height 8
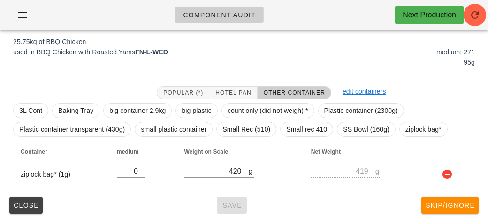
scroll to position [109, 0]
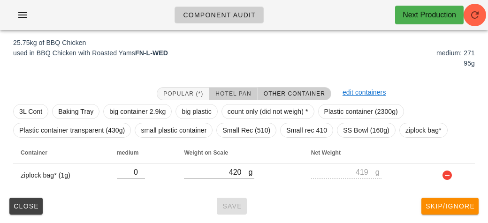
click at [245, 94] on span "Hotel Pan" at bounding box center [233, 93] width 36 height 7
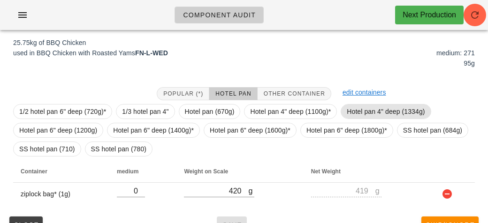
click at [354, 106] on span "Hotel pan 4" deep (1334g)" at bounding box center [386, 112] width 78 height 14
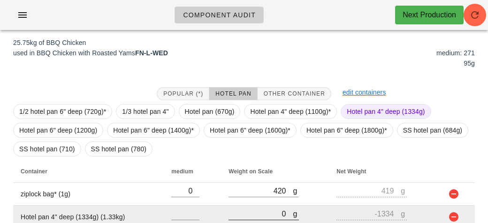
click at [269, 210] on input "0" at bounding box center [260, 214] width 64 height 12
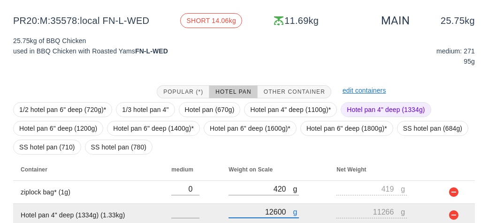
scroll to position [151, 0]
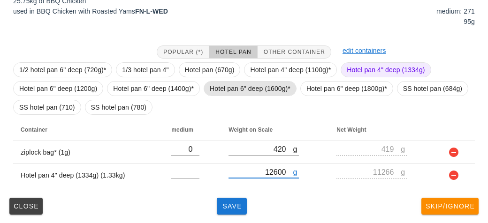
click at [253, 88] on span "Hotel pan 6" deep (1600g)*" at bounding box center [250, 89] width 81 height 14
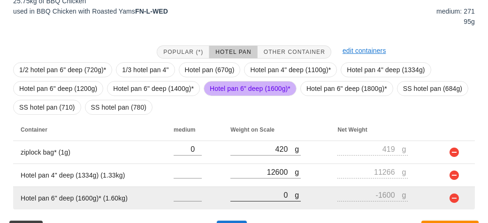
click at [269, 199] on input "0" at bounding box center [262, 195] width 64 height 12
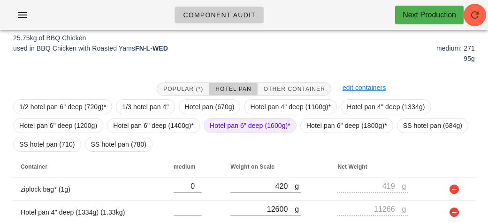
scroll to position [75, 0]
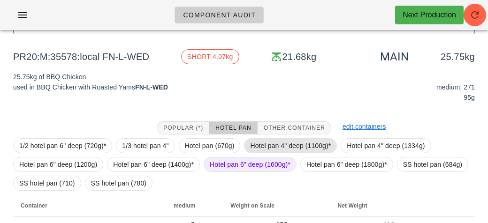
click at [267, 144] on span "Hotel pan 4" deep (1100g)*" at bounding box center [290, 146] width 81 height 14
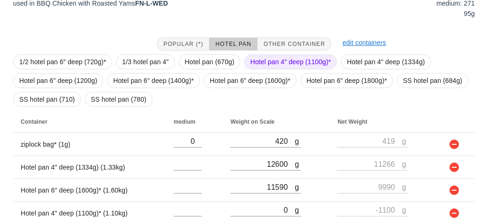
scroll to position [196, 0]
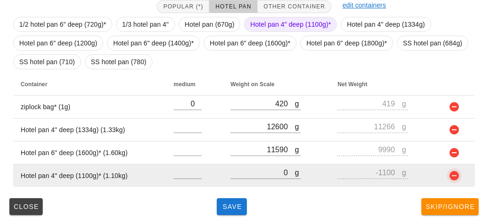
click at [448, 176] on button "button" at bounding box center [453, 175] width 11 height 11
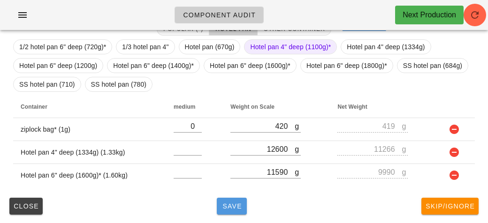
click at [229, 206] on span "Save" at bounding box center [231, 207] width 23 height 8
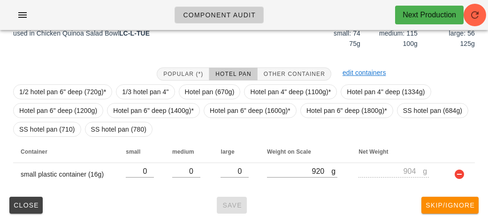
scroll to position [128, 0]
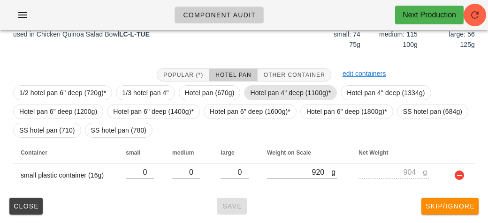
click at [276, 88] on span "Hotel pan 4" deep (1100g)*" at bounding box center [290, 93] width 81 height 14
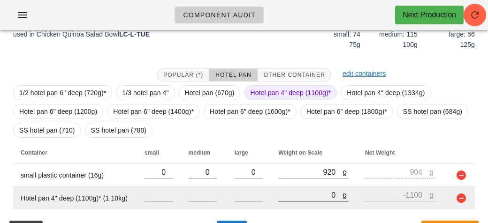
click at [302, 194] on input "0" at bounding box center [310, 195] width 64 height 12
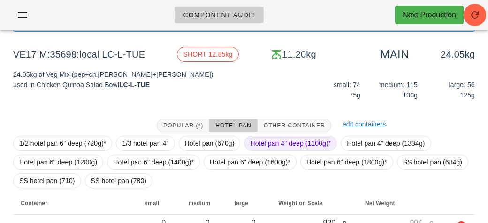
scroll to position [84, 0]
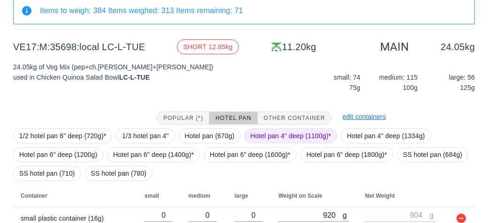
click at [275, 136] on span "Hotel pan 4" deep (1100g)*" at bounding box center [290, 136] width 81 height 14
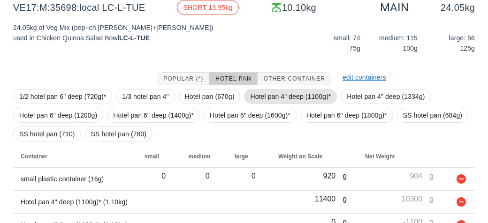
scroll to position [173, 0]
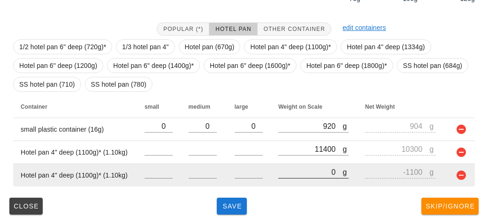
click at [282, 173] on input "0" at bounding box center [310, 172] width 64 height 12
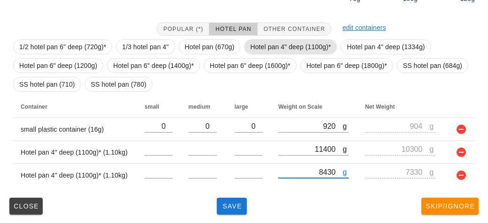
click at [273, 47] on span "Hotel pan 4" deep (1100g)*" at bounding box center [290, 47] width 81 height 14
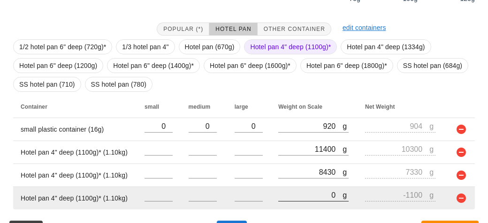
click at [304, 197] on input "0" at bounding box center [310, 195] width 64 height 12
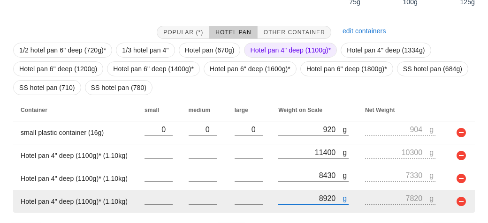
scroll to position [196, 0]
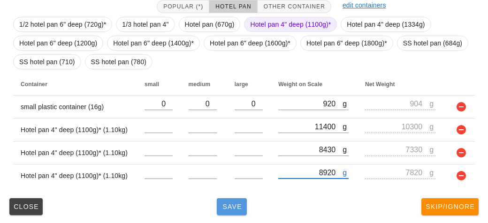
click at [243, 203] on span "Save" at bounding box center [231, 207] width 23 height 8
